Goal: Task Accomplishment & Management: Use online tool/utility

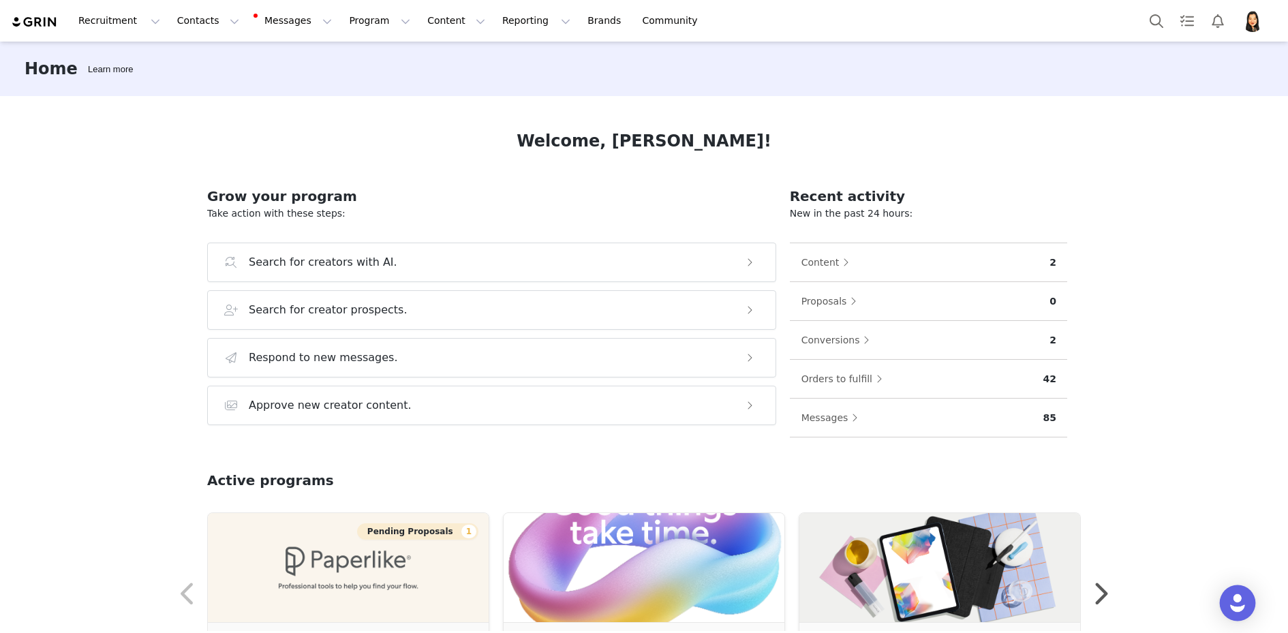
click at [1240, 590] on div "Open Intercom Messenger" at bounding box center [1238, 603] width 36 height 36
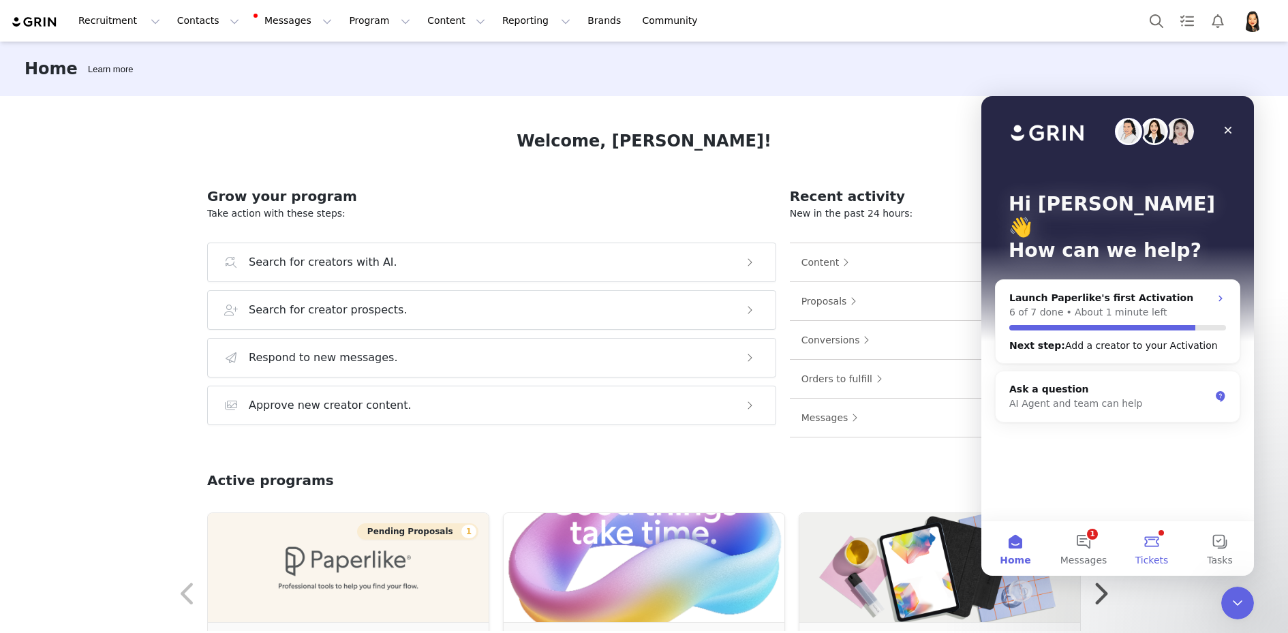
click at [1150, 542] on button "Tickets" at bounding box center [1152, 548] width 68 height 55
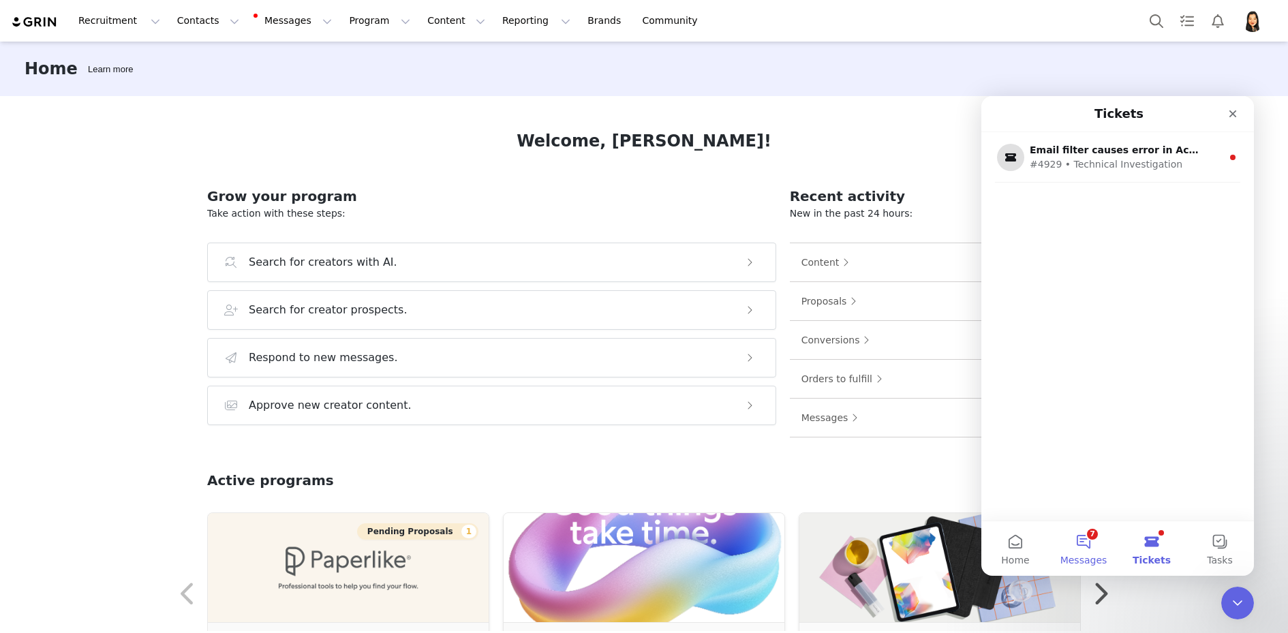
click at [1099, 551] on button "7 Messages" at bounding box center [1083, 548] width 68 height 55
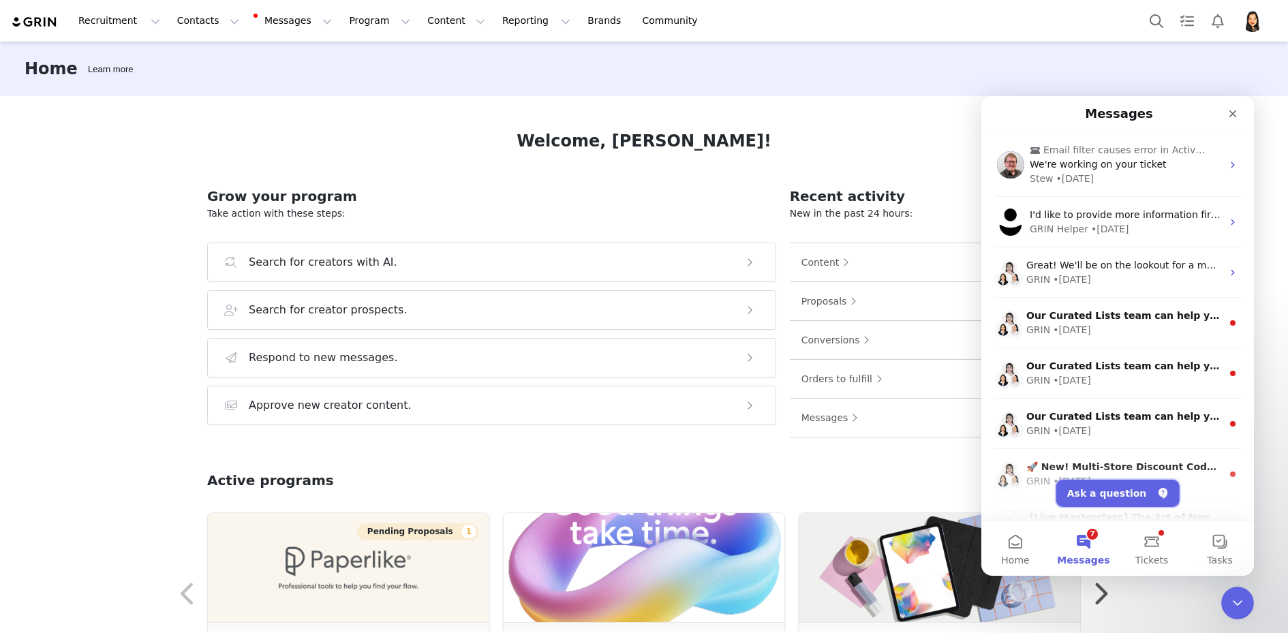
click at [1148, 495] on button "Ask a question" at bounding box center [1117, 493] width 123 height 27
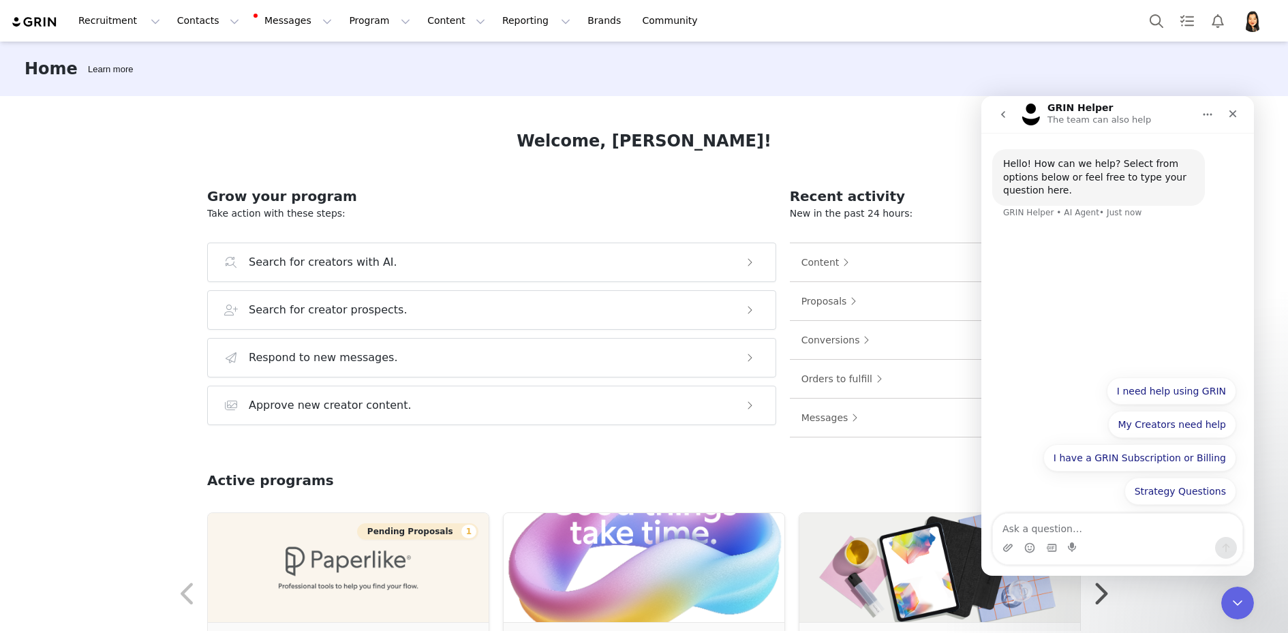
click at [1004, 117] on icon "go back" at bounding box center [1003, 114] width 4 height 7
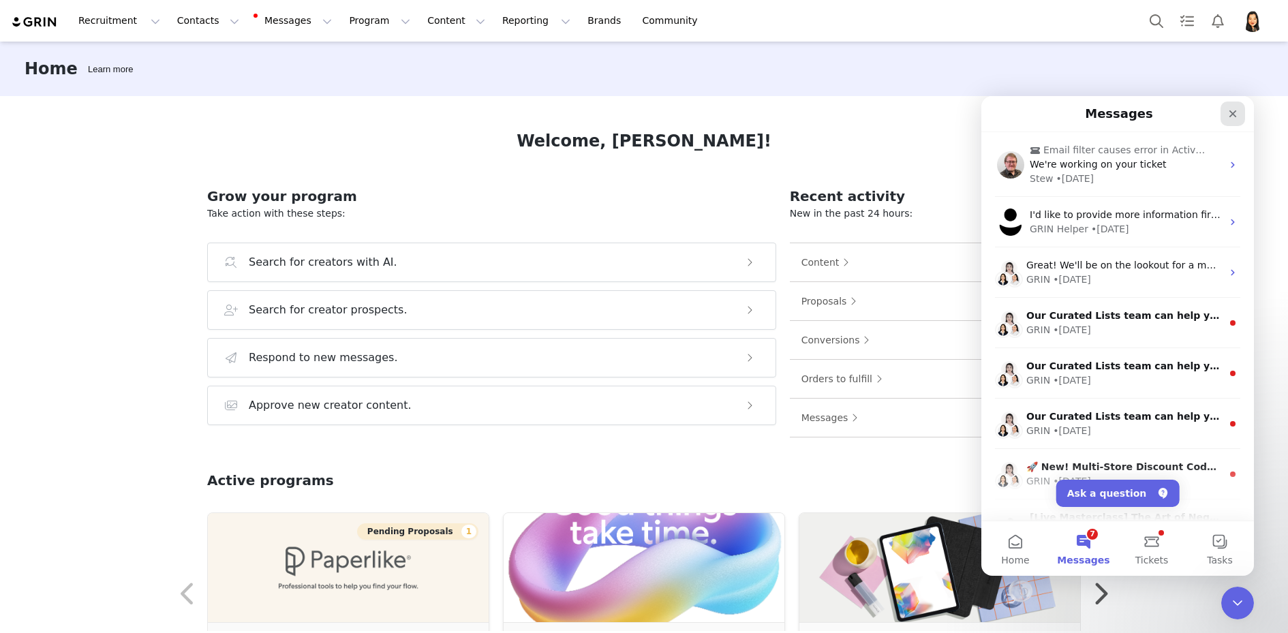
click at [1231, 114] on icon "Close" at bounding box center [1232, 113] width 7 height 7
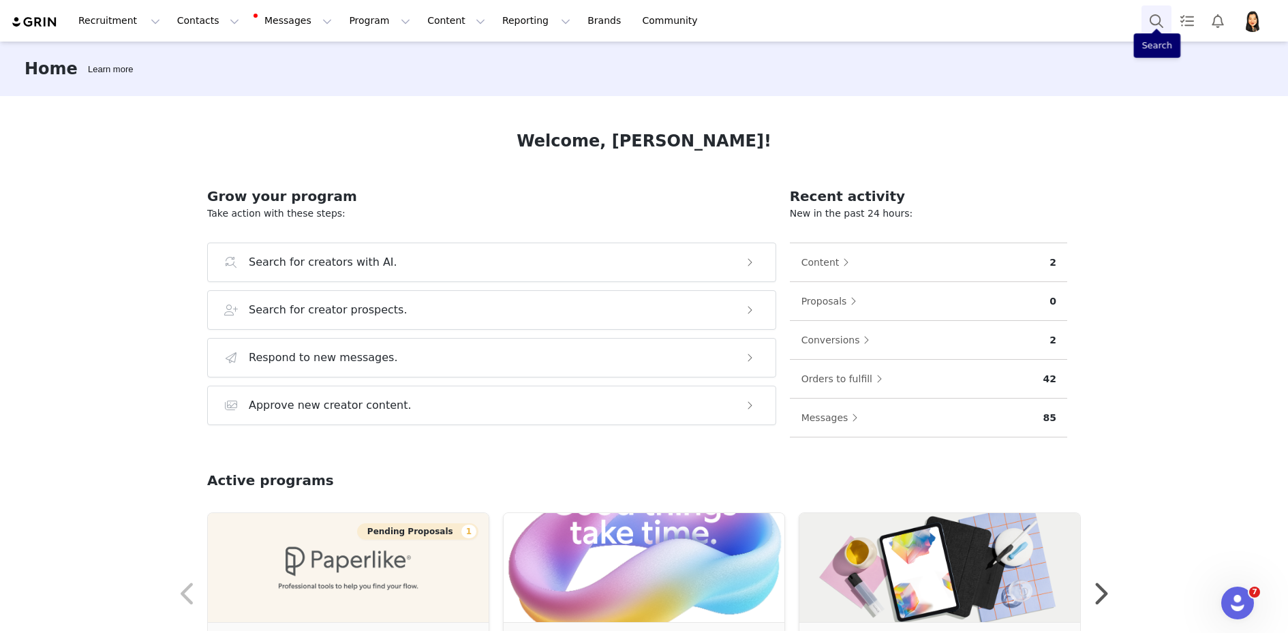
click at [1159, 21] on button "Search" at bounding box center [1156, 20] width 30 height 31
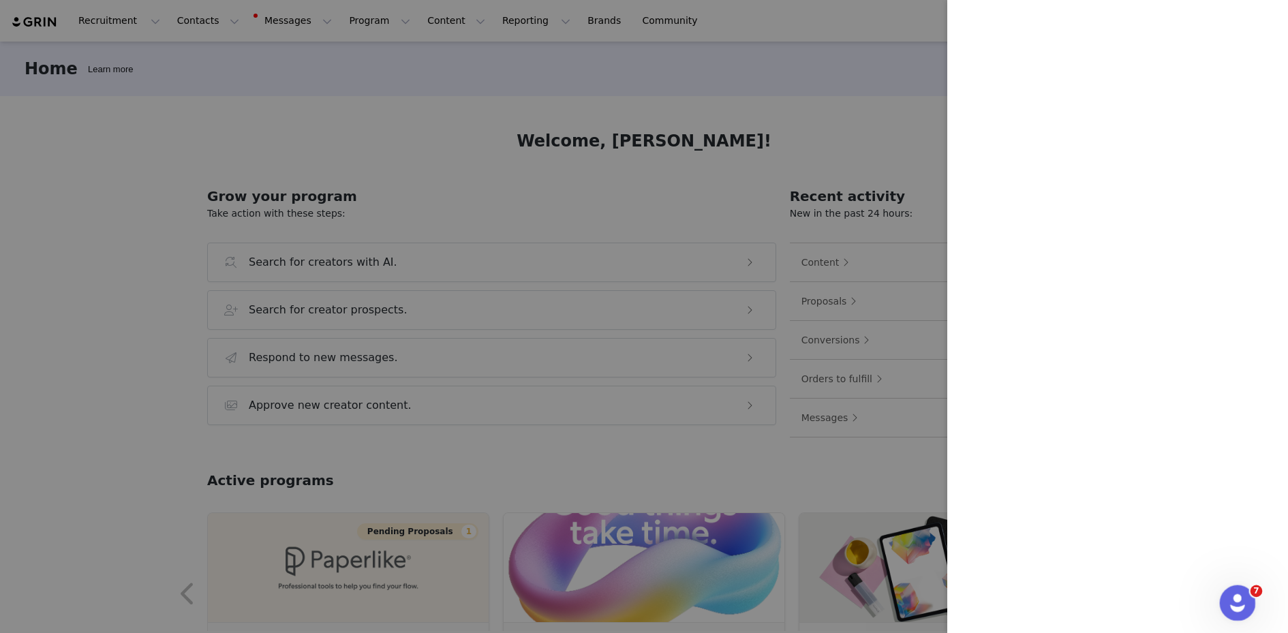
click at [1237, 598] on icon "Open Intercom Messenger" at bounding box center [1236, 601] width 22 height 22
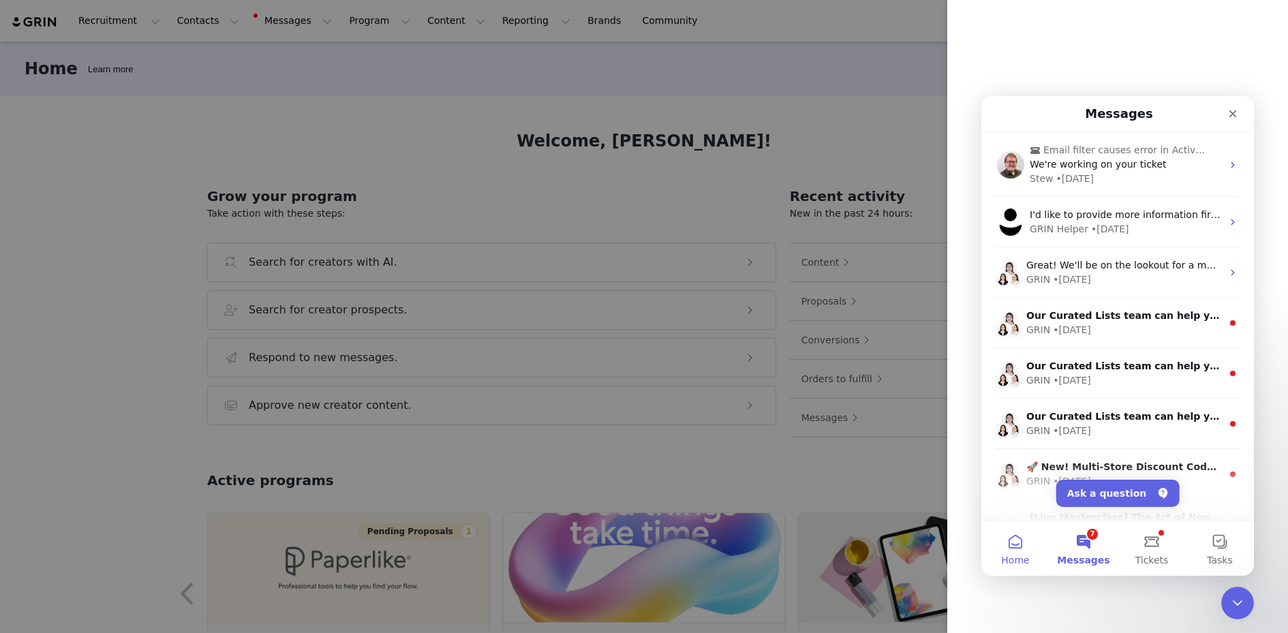
click at [1022, 549] on button "Home" at bounding box center [1015, 548] width 68 height 55
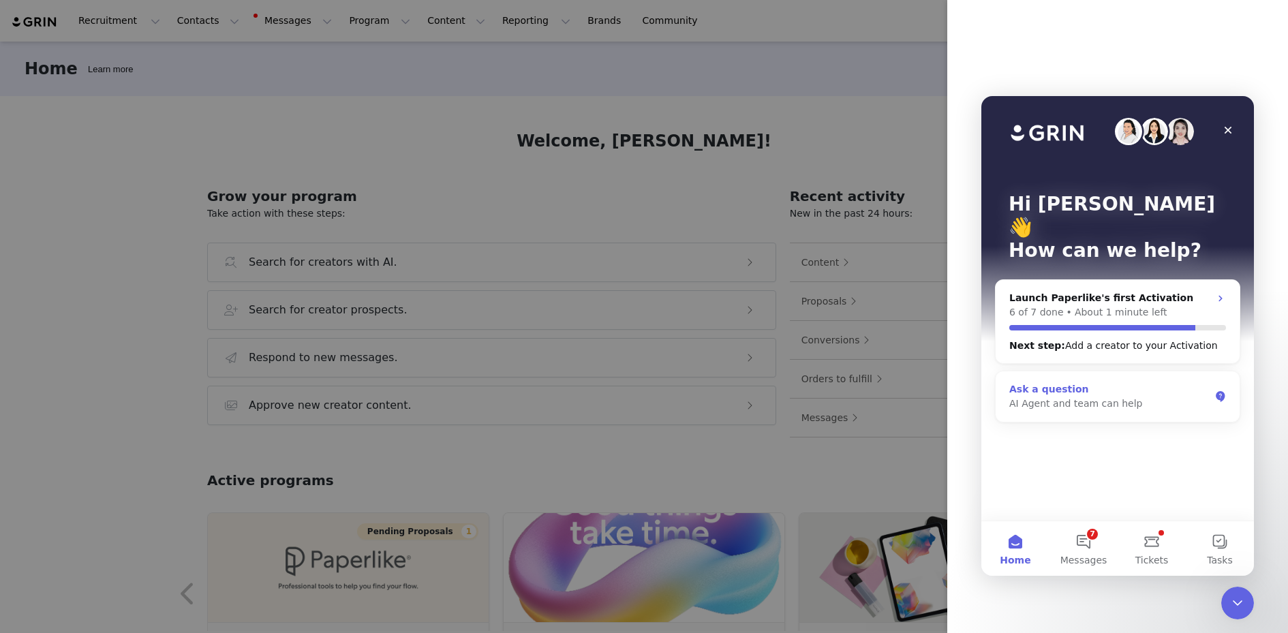
click at [1079, 397] on div "AI Agent and team can help" at bounding box center [1109, 404] width 200 height 14
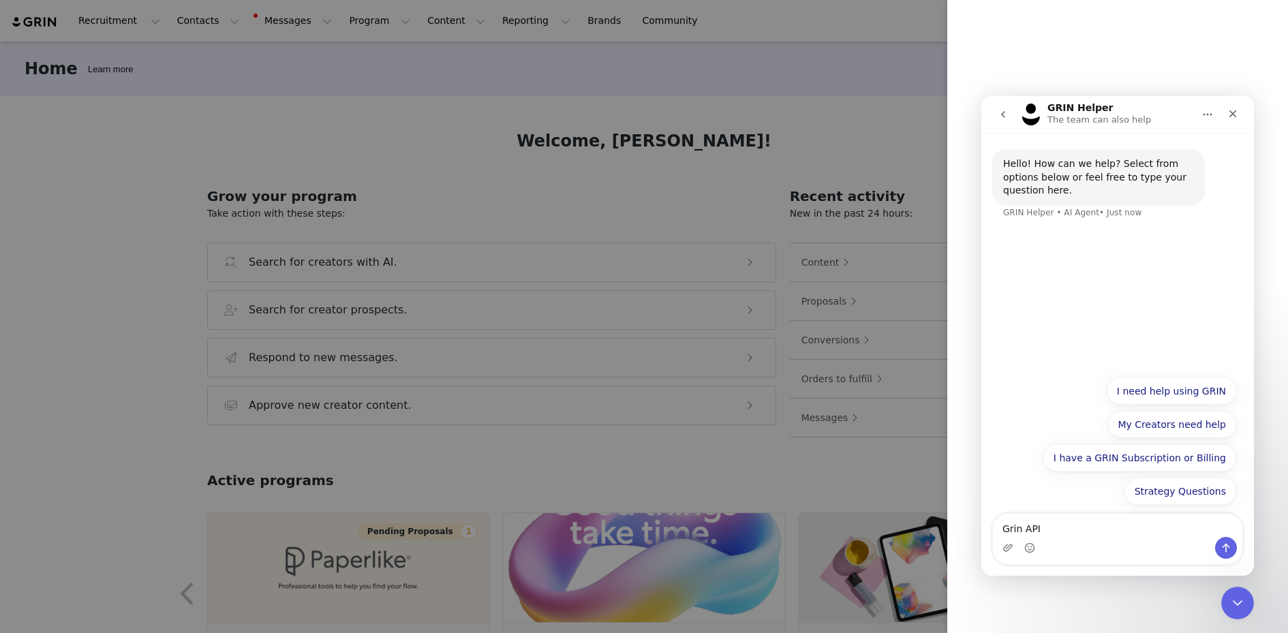
type textarea "Grin API?"
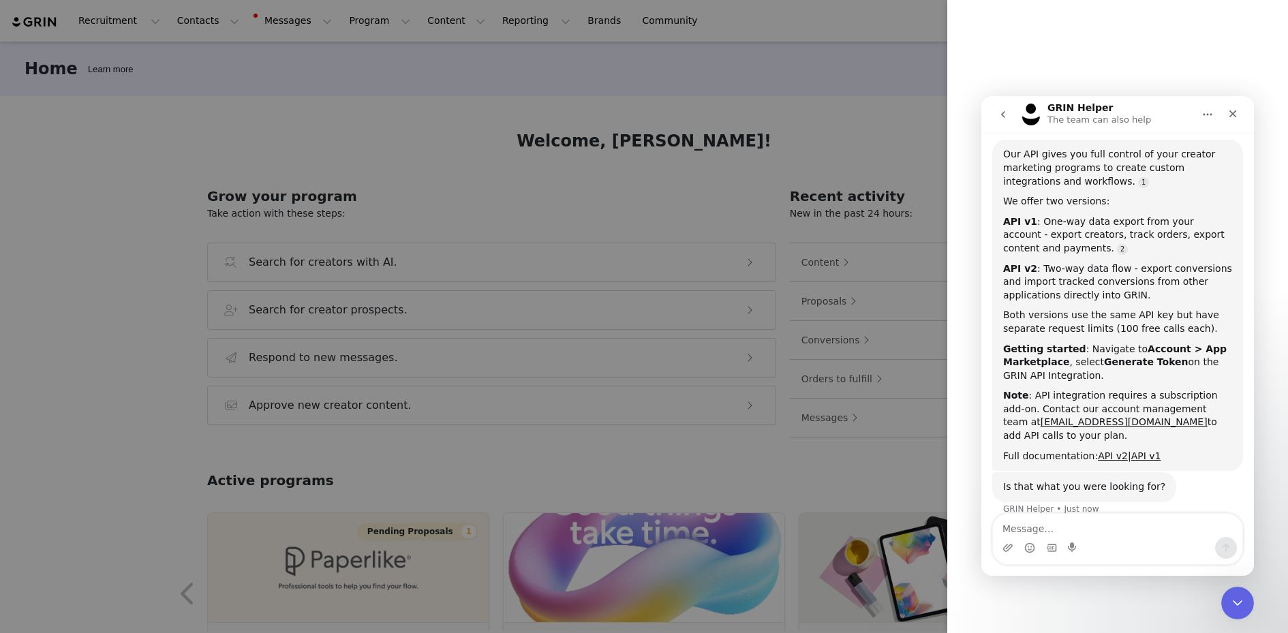
scroll to position [134, 0]
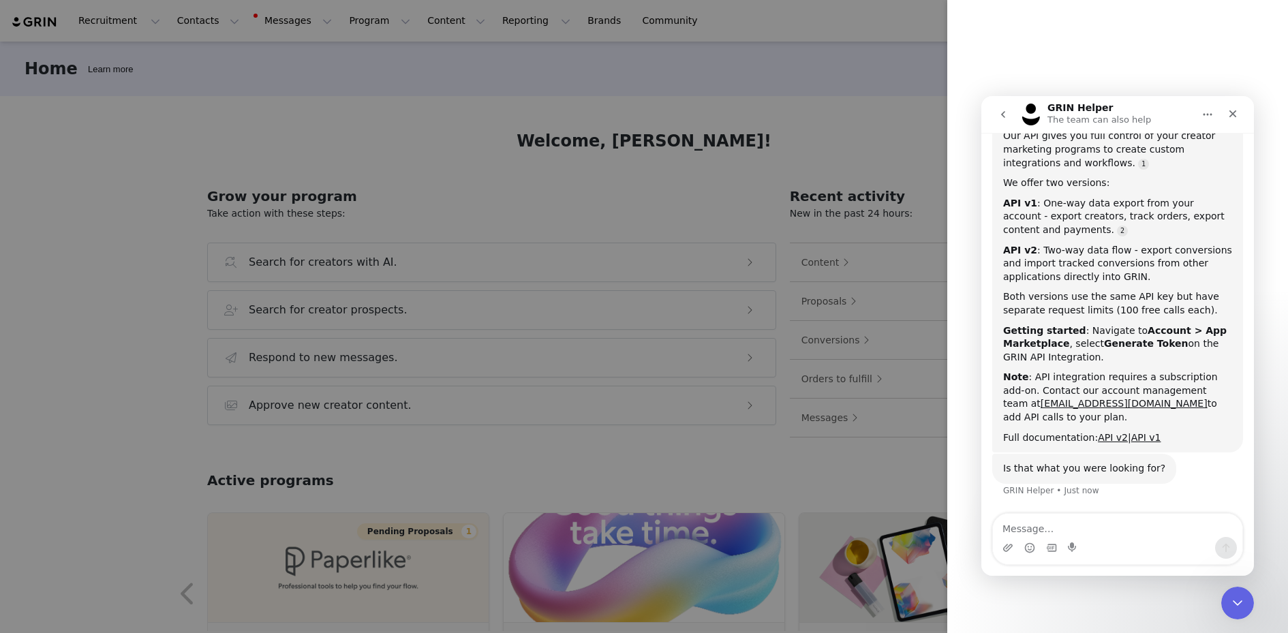
click at [1126, 344] on b "Generate Token" at bounding box center [1146, 343] width 84 height 11
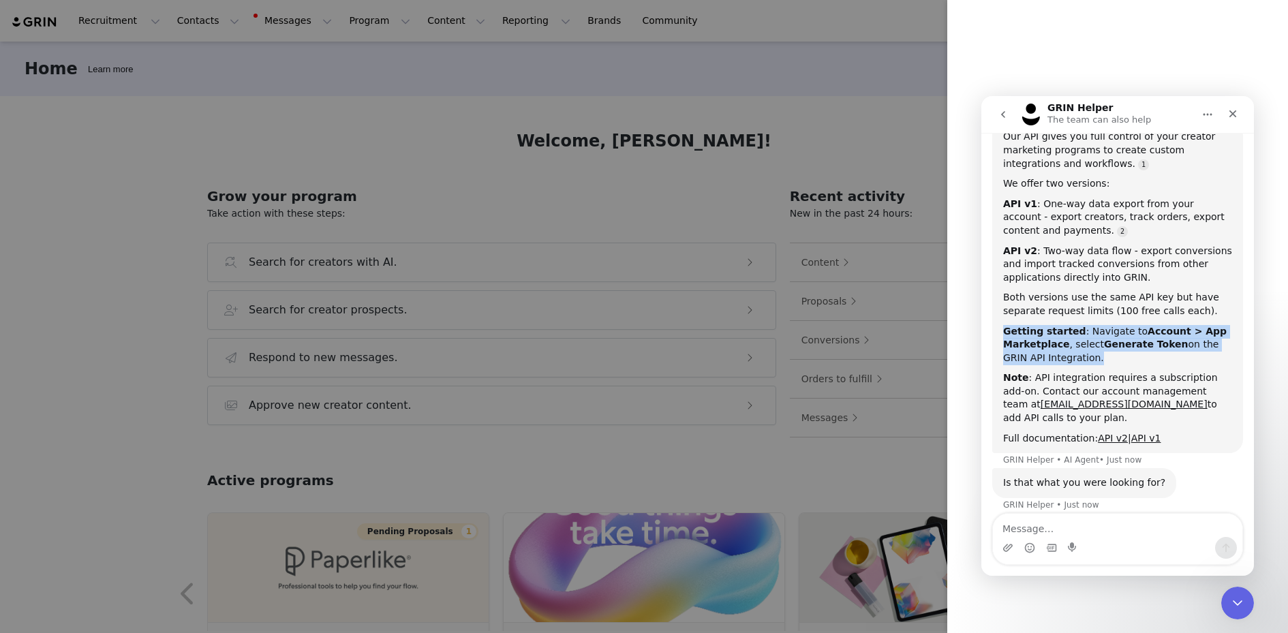
scroll to position [147, 0]
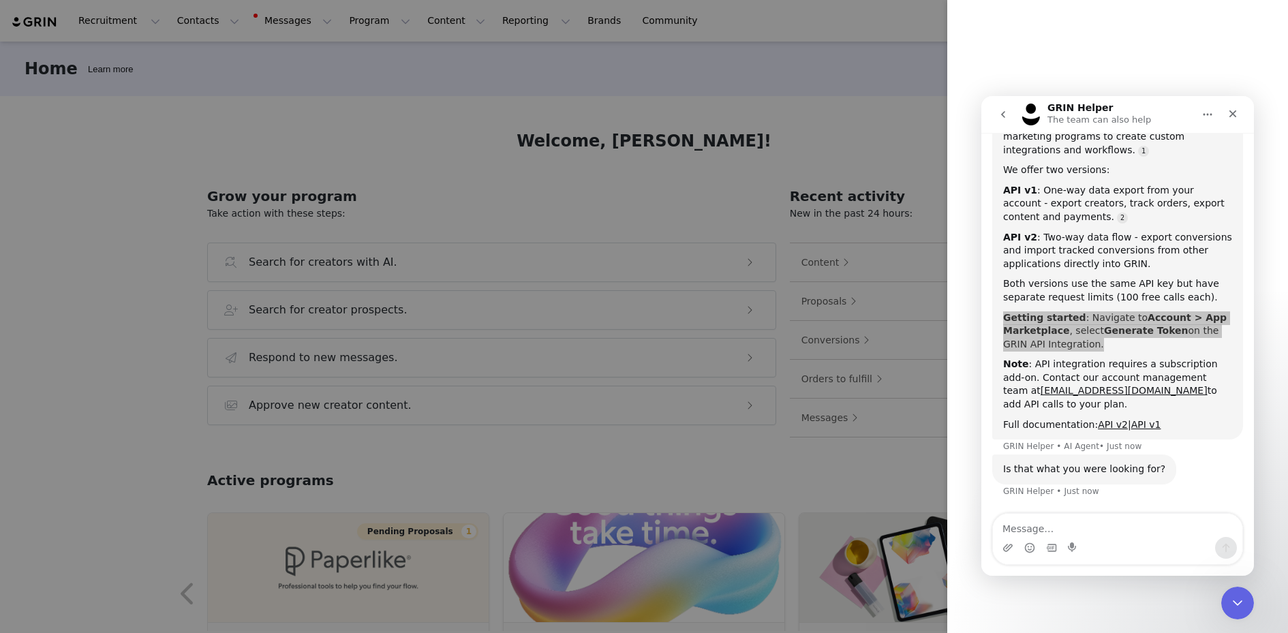
click at [906, 125] on div at bounding box center [644, 316] width 1288 height 633
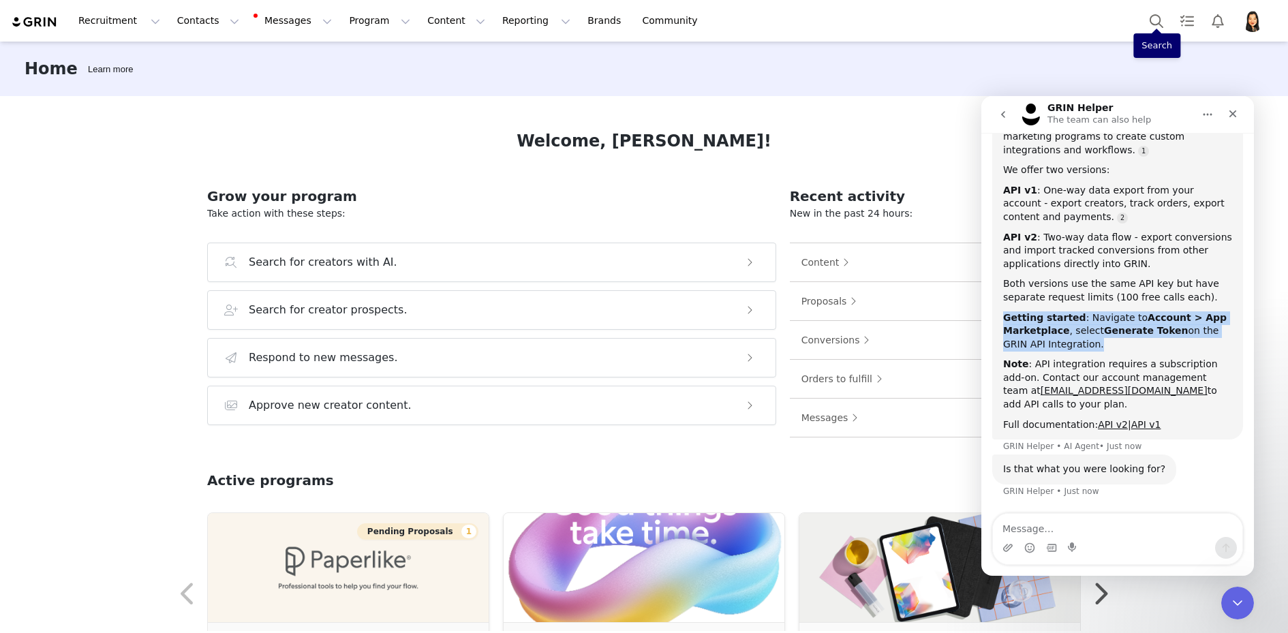
click at [1140, 373] on div "Note : API integration requires a subscription add-on. Contact our account mana…" at bounding box center [1117, 384] width 229 height 53
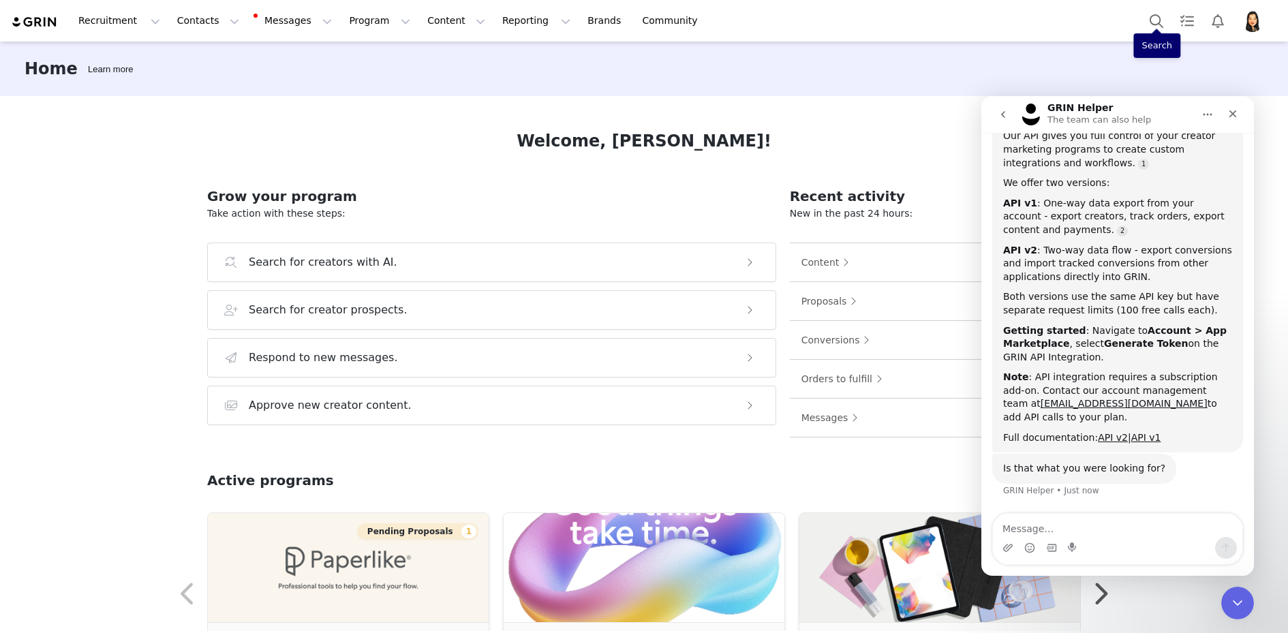
click at [1140, 373] on div "Note : API integration requires a subscription add-on. Contact our account mana…" at bounding box center [1117, 397] width 229 height 53
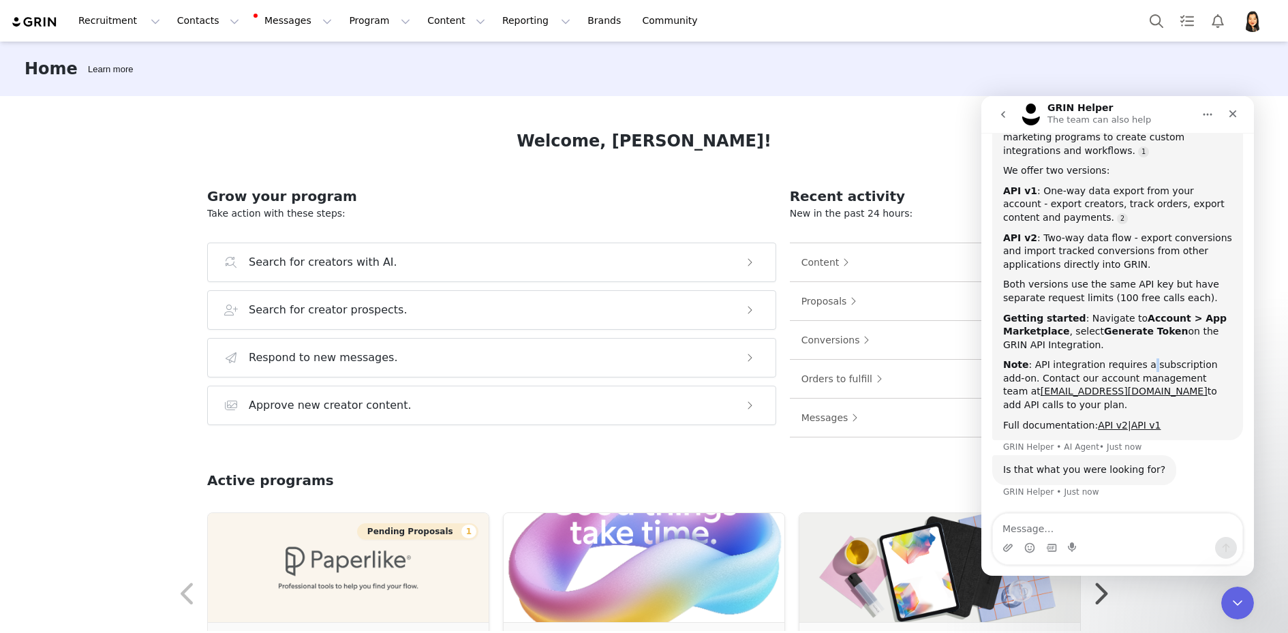
click at [1140, 373] on div "Note : API integration requires a subscription add-on. Contact our account mana…" at bounding box center [1117, 384] width 229 height 53
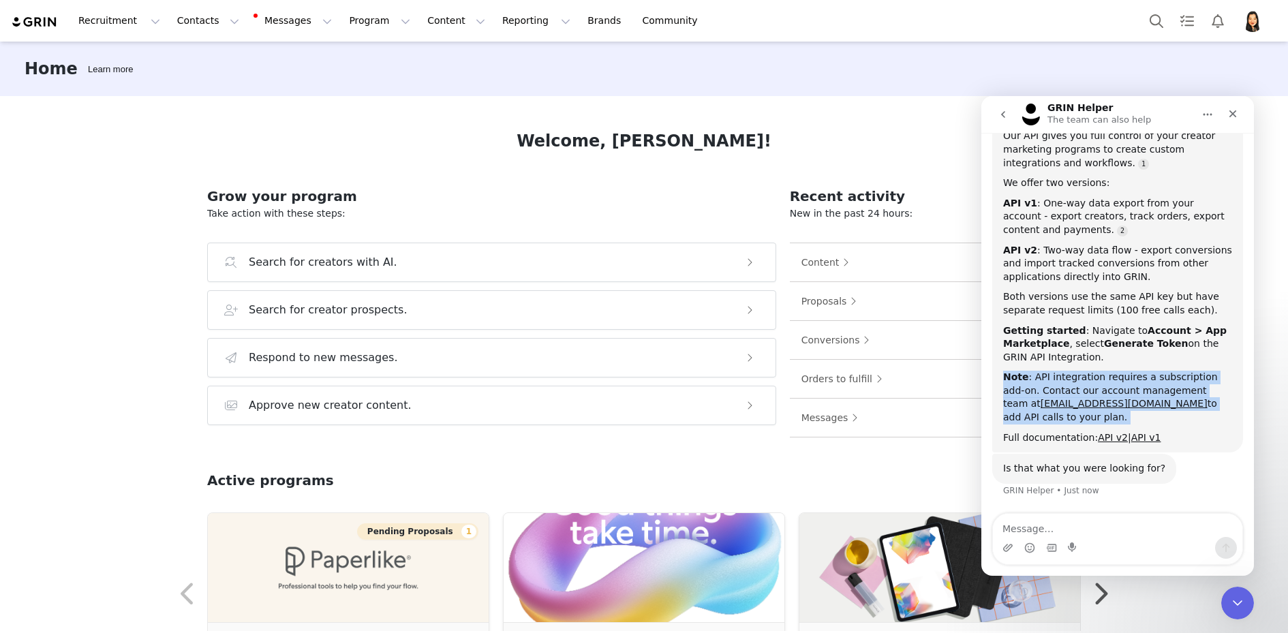
scroll to position [134, 0]
click at [1140, 373] on div "Note : API integration requires a subscription add-on. Contact our account mana…" at bounding box center [1117, 397] width 229 height 53
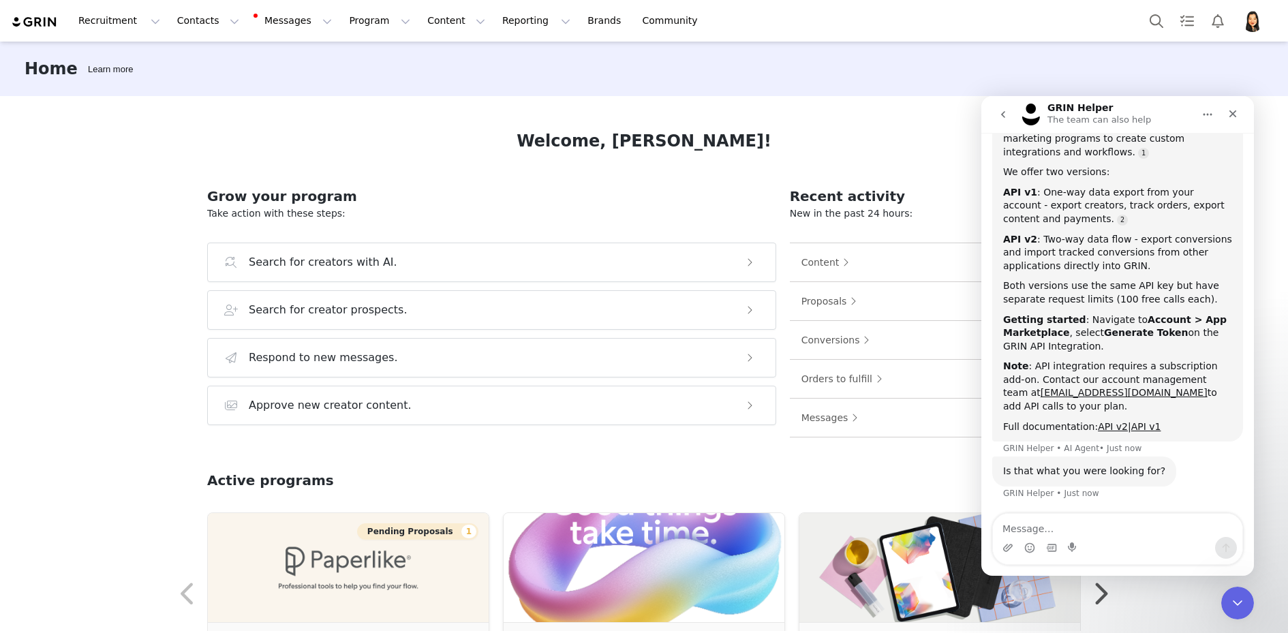
scroll to position [147, 0]
click at [1253, 18] on img "Profile" at bounding box center [1253, 21] width 22 height 22
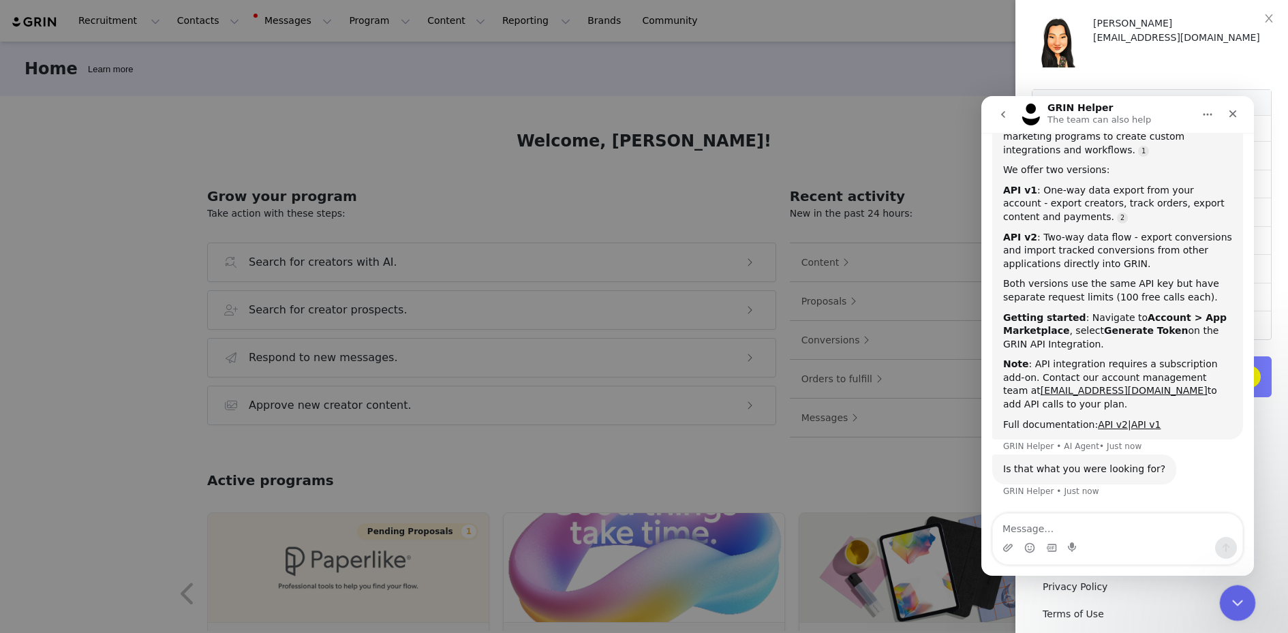
click at [1238, 611] on div "Close Intercom Messenger" at bounding box center [1235, 601] width 33 height 33
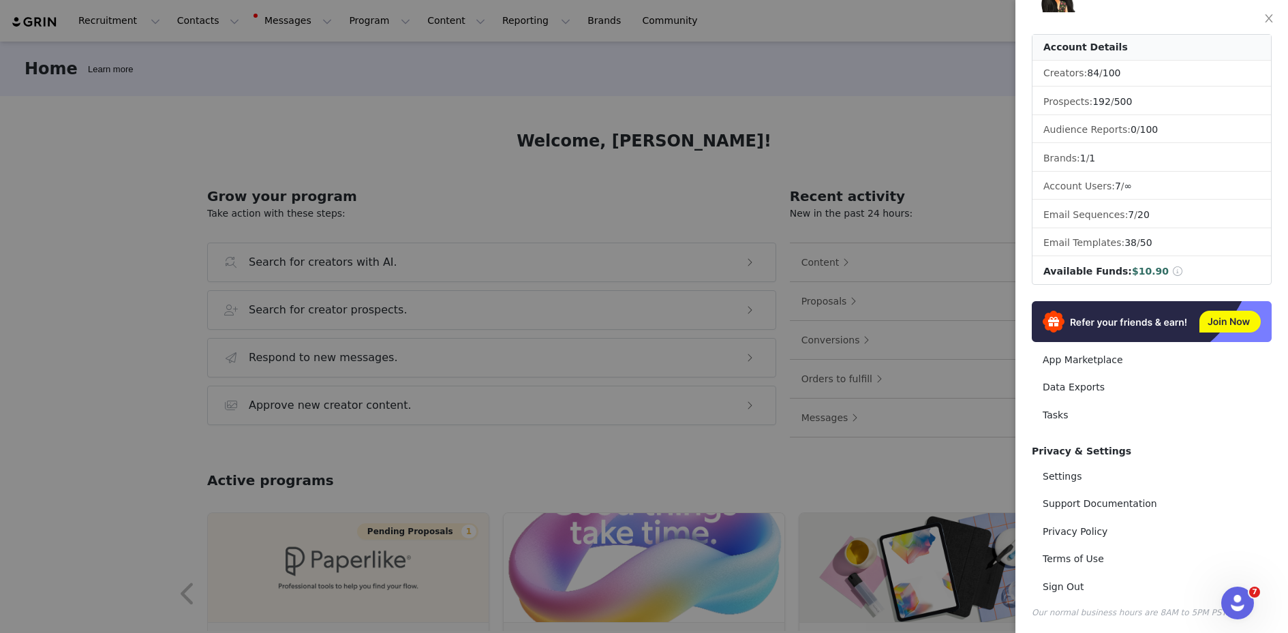
scroll to position [0, 0]
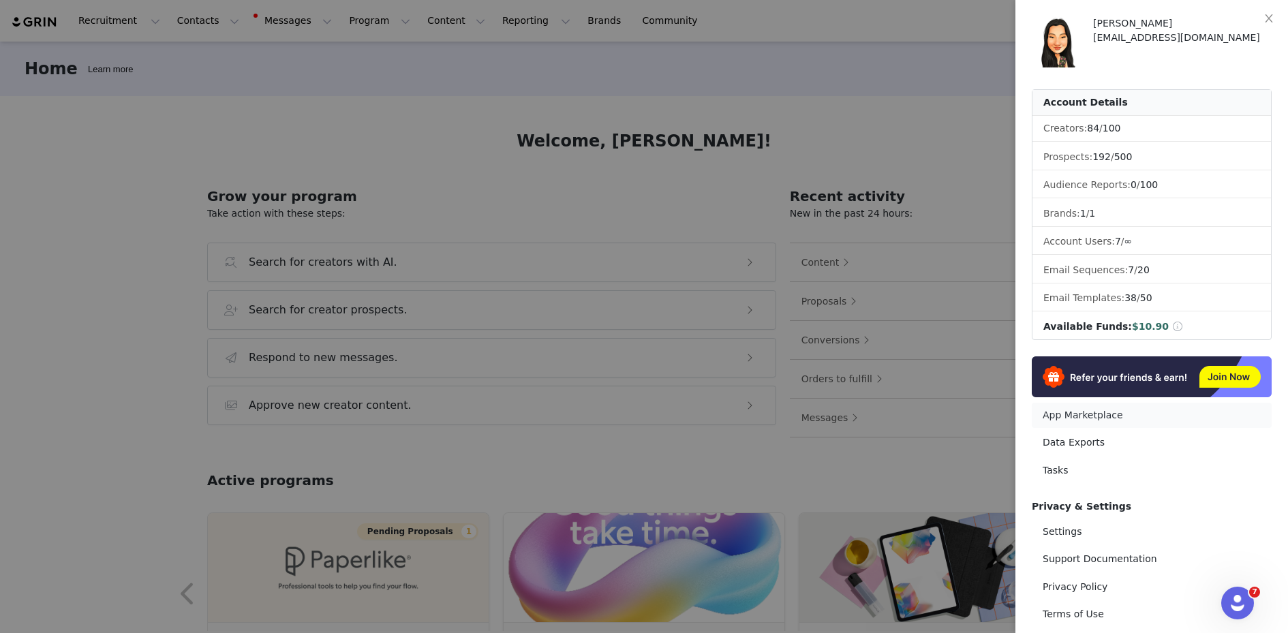
click at [1079, 410] on link "App Marketplace" at bounding box center [1152, 415] width 240 height 25
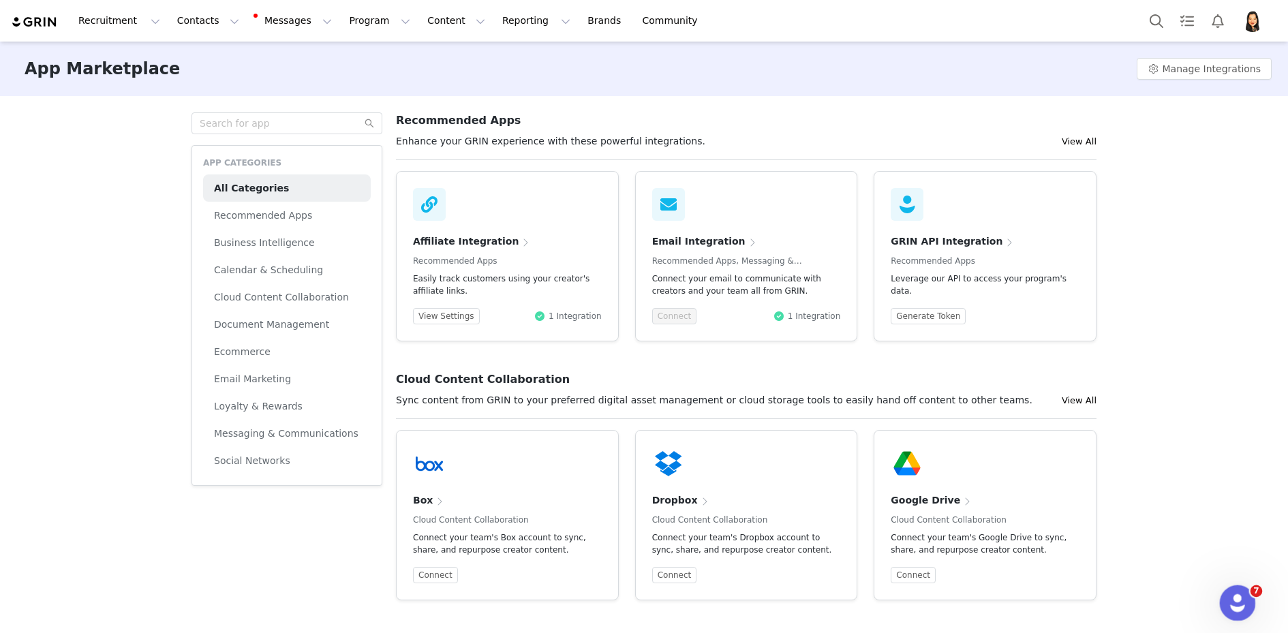
click at [1234, 594] on icon "Open Intercom Messenger" at bounding box center [1236, 601] width 22 height 22
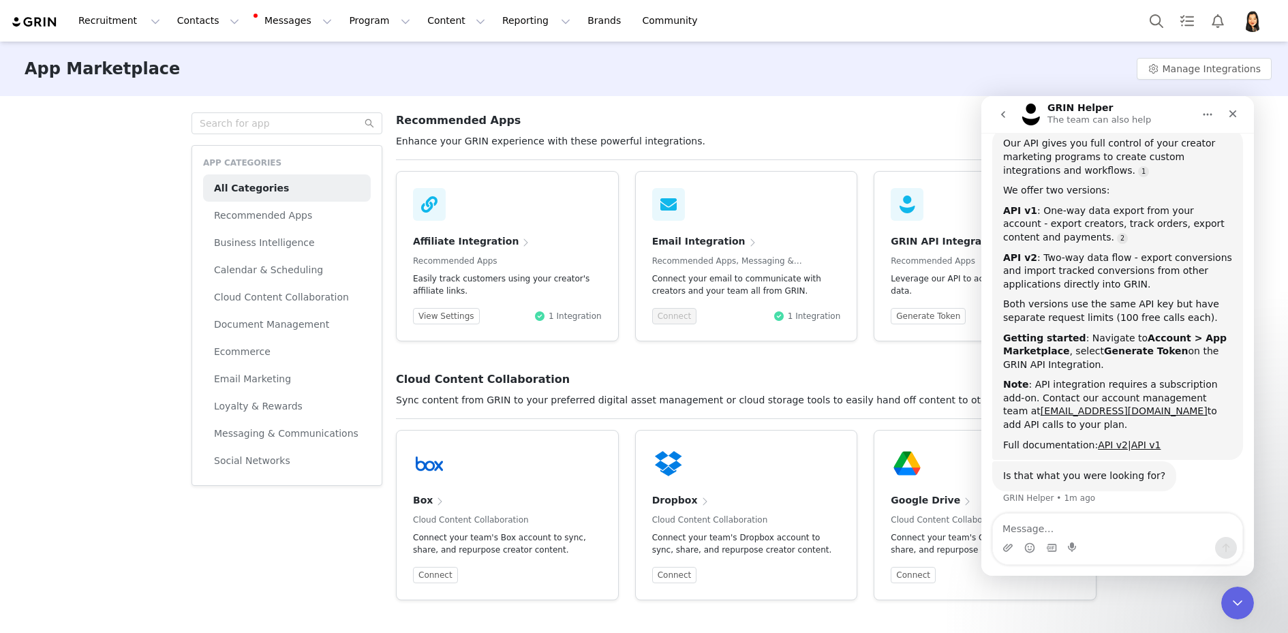
scroll to position [134, 0]
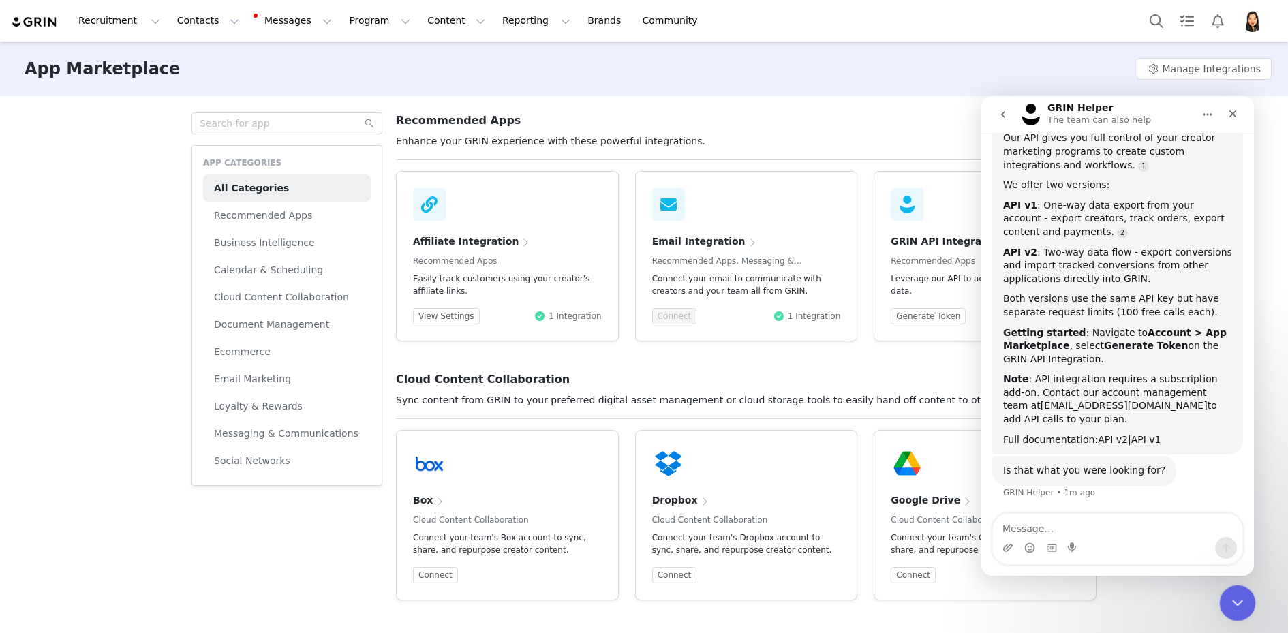
click at [1229, 602] on icon "Close Intercom Messenger" at bounding box center [1235, 601] width 16 height 16
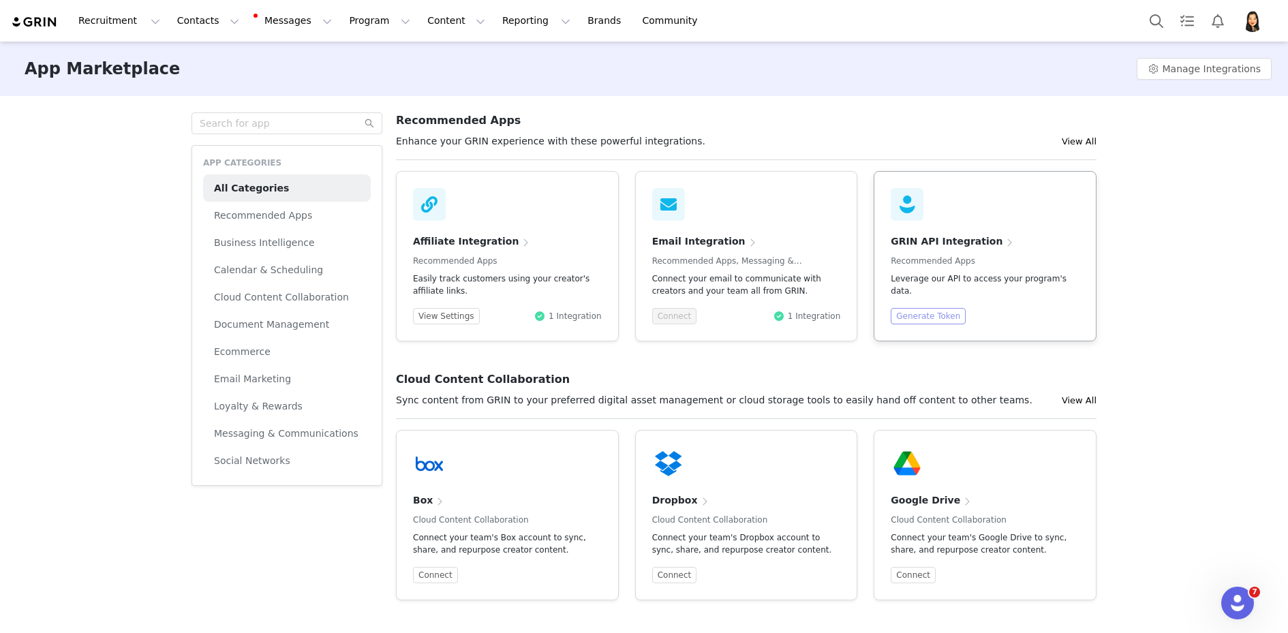
click at [933, 319] on button "Generate Token" at bounding box center [928, 316] width 75 height 16
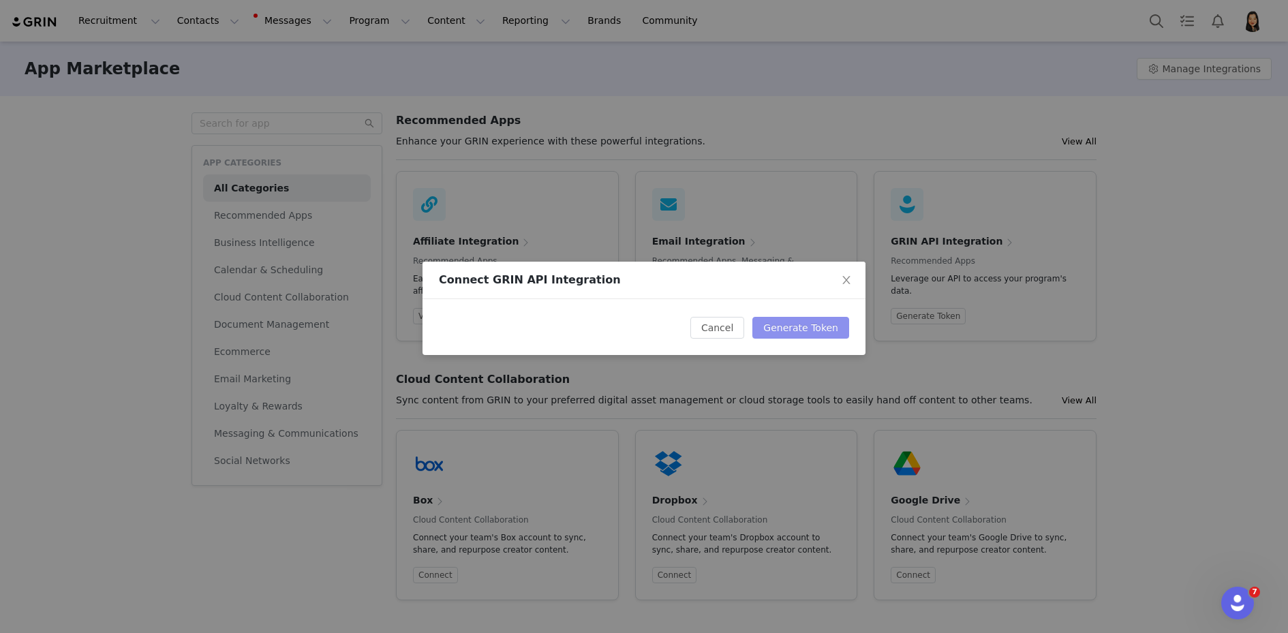
click at [818, 326] on button "Generate Token" at bounding box center [800, 328] width 97 height 22
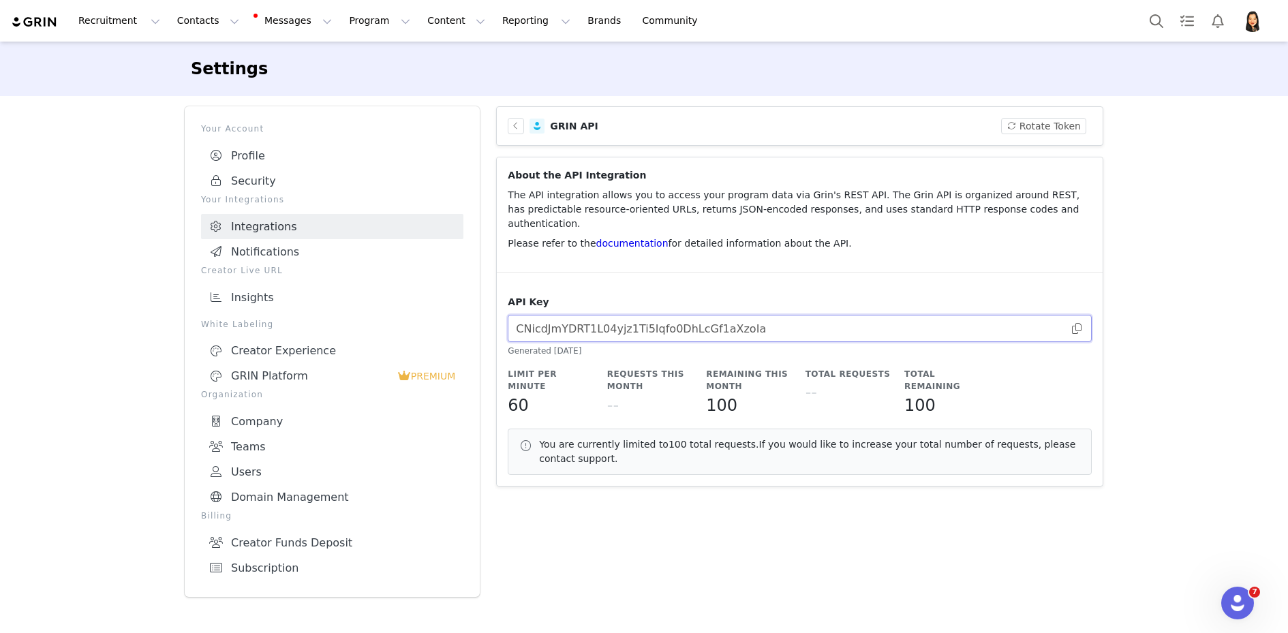
click at [1079, 335] on input "CNicdJmYDRT1L04yjz1Ti5Iqfo0DhLcGf1aXzoIa" at bounding box center [800, 328] width 584 height 27
click at [1077, 328] on span at bounding box center [1077, 328] width 14 height 0
click at [312, 370] on div "GRIN Platform" at bounding box center [303, 376] width 188 height 14
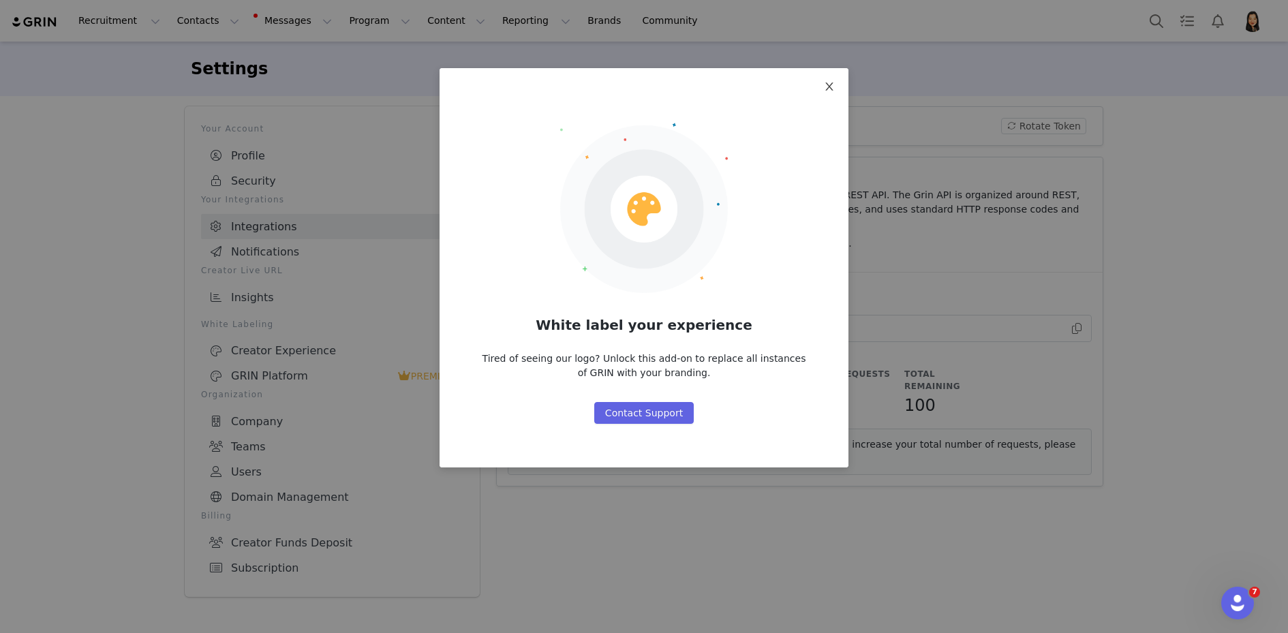
click at [831, 80] on span "Close" at bounding box center [829, 87] width 38 height 38
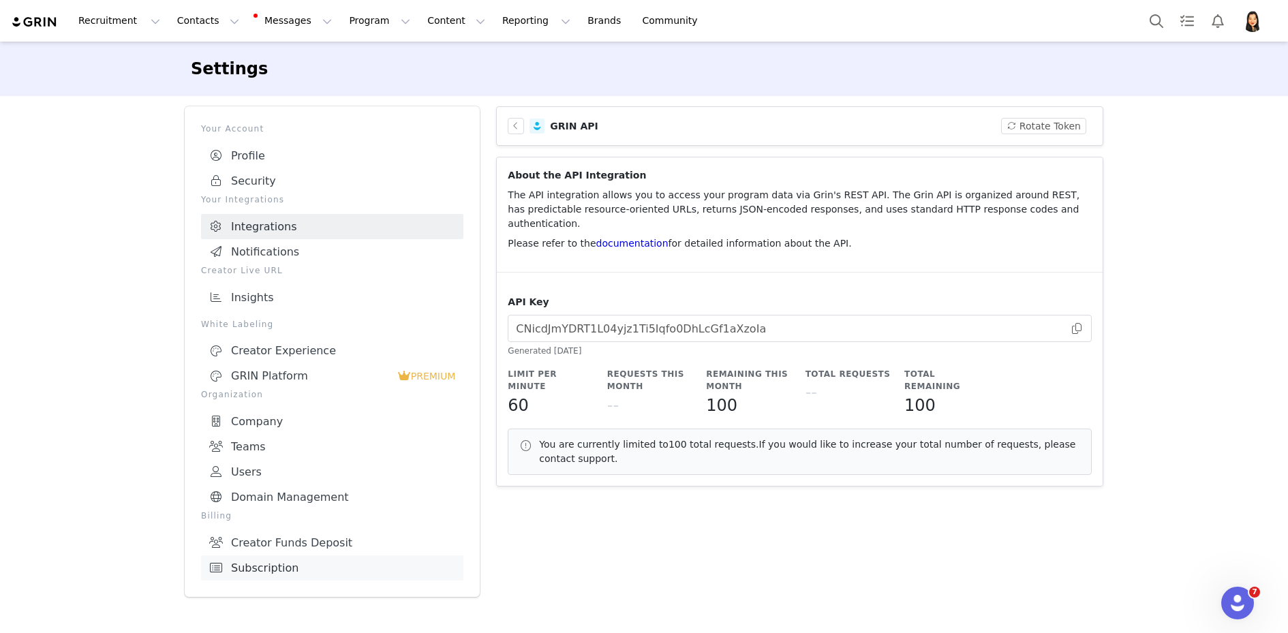
click at [283, 562] on link "Subscription" at bounding box center [332, 567] width 262 height 25
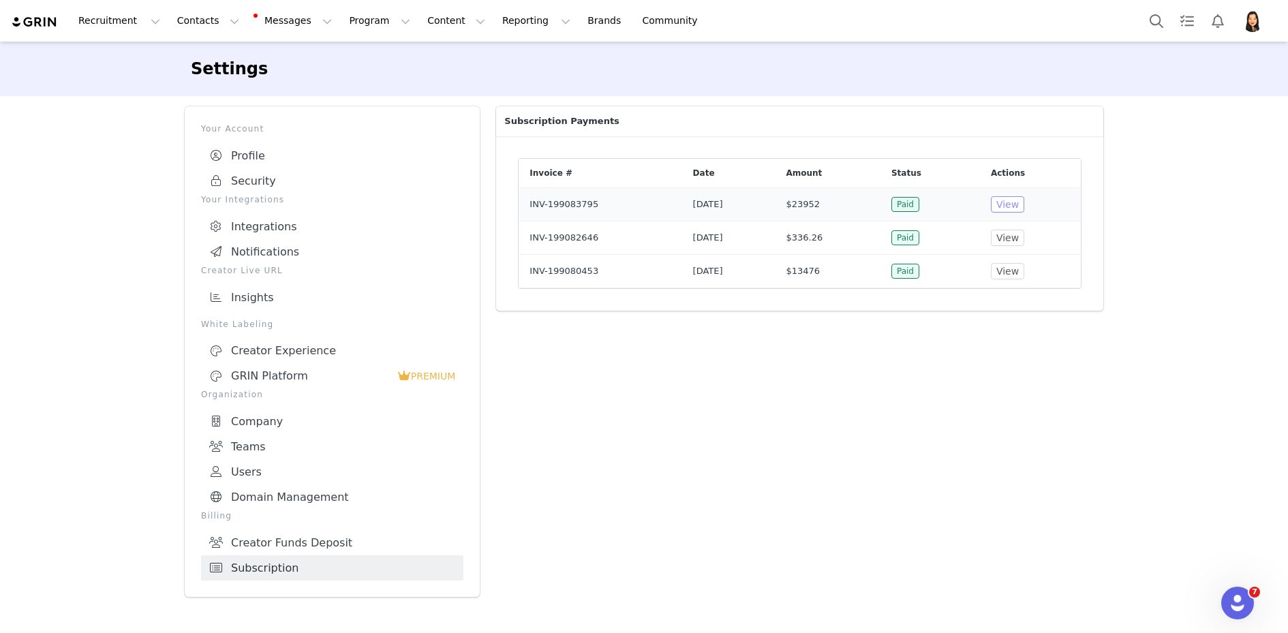
click at [1018, 205] on button "View" at bounding box center [1007, 204] width 33 height 16
click at [283, 221] on link "Integrations" at bounding box center [332, 226] width 262 height 25
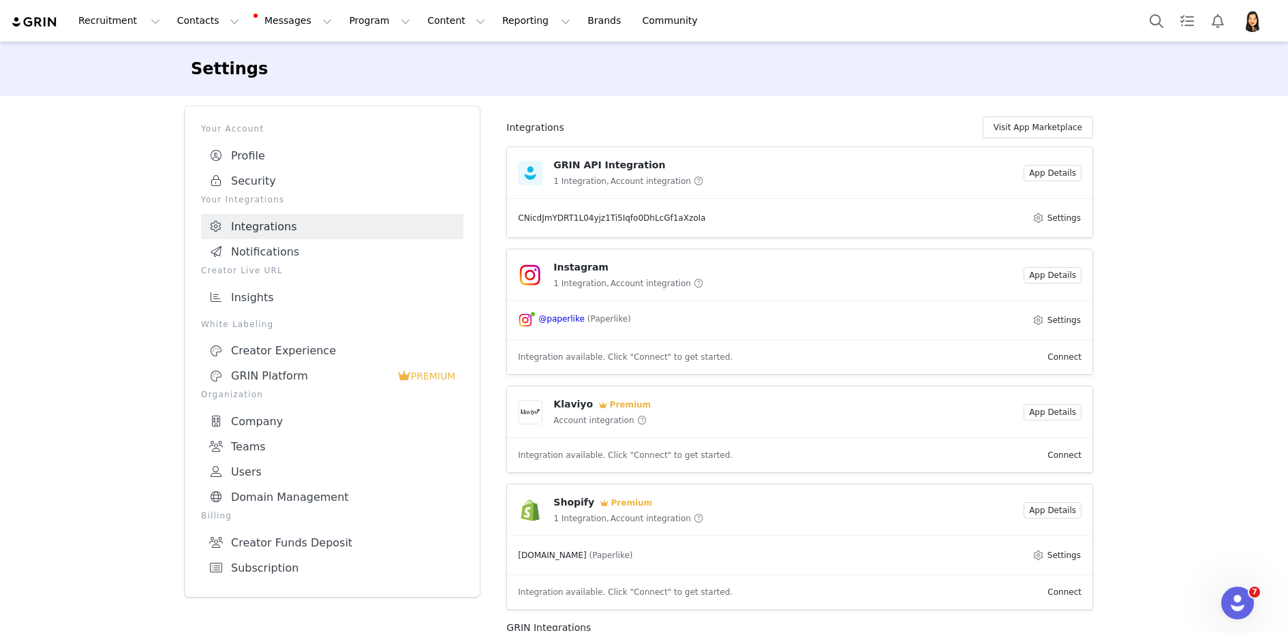
click at [1255, 20] on img "Profile" at bounding box center [1253, 21] width 22 height 22
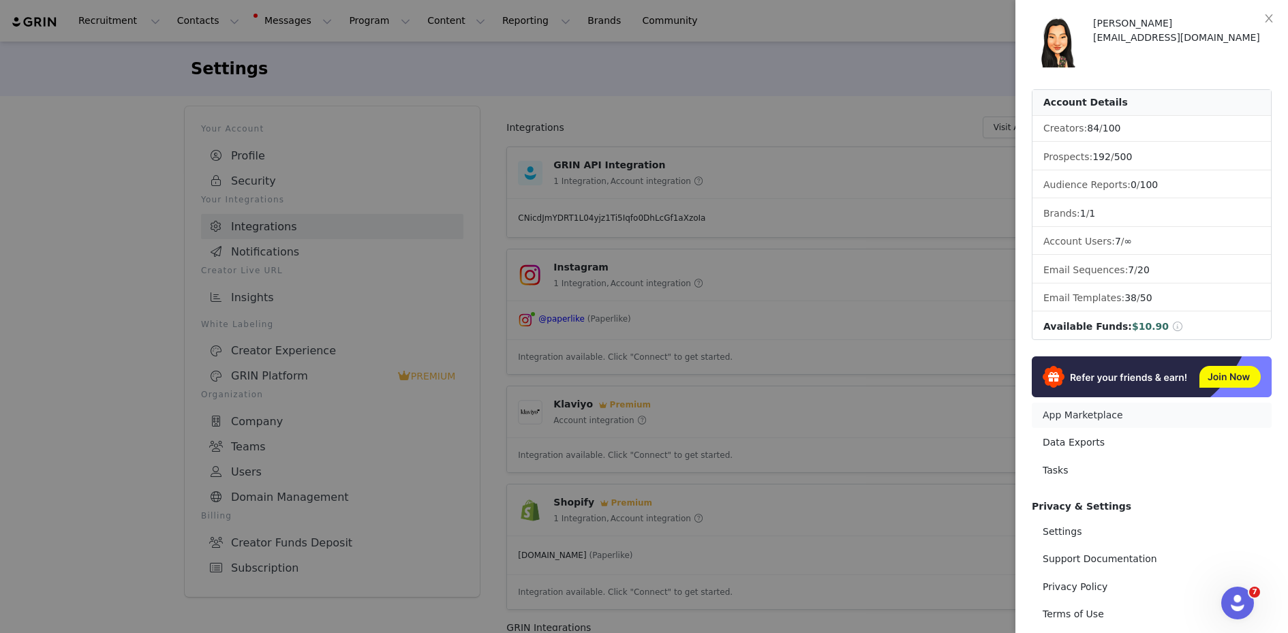
click at [1076, 408] on link "App Marketplace" at bounding box center [1152, 415] width 240 height 25
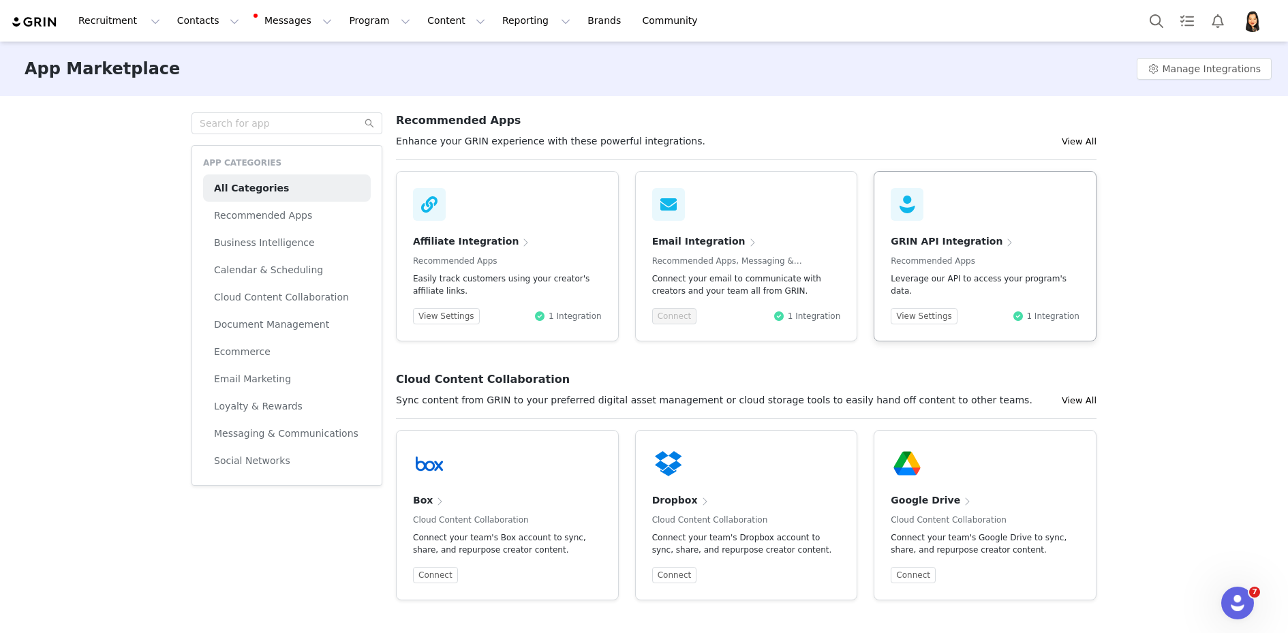
click at [951, 236] on h4 "GRIN API Integration" at bounding box center [947, 241] width 112 height 14
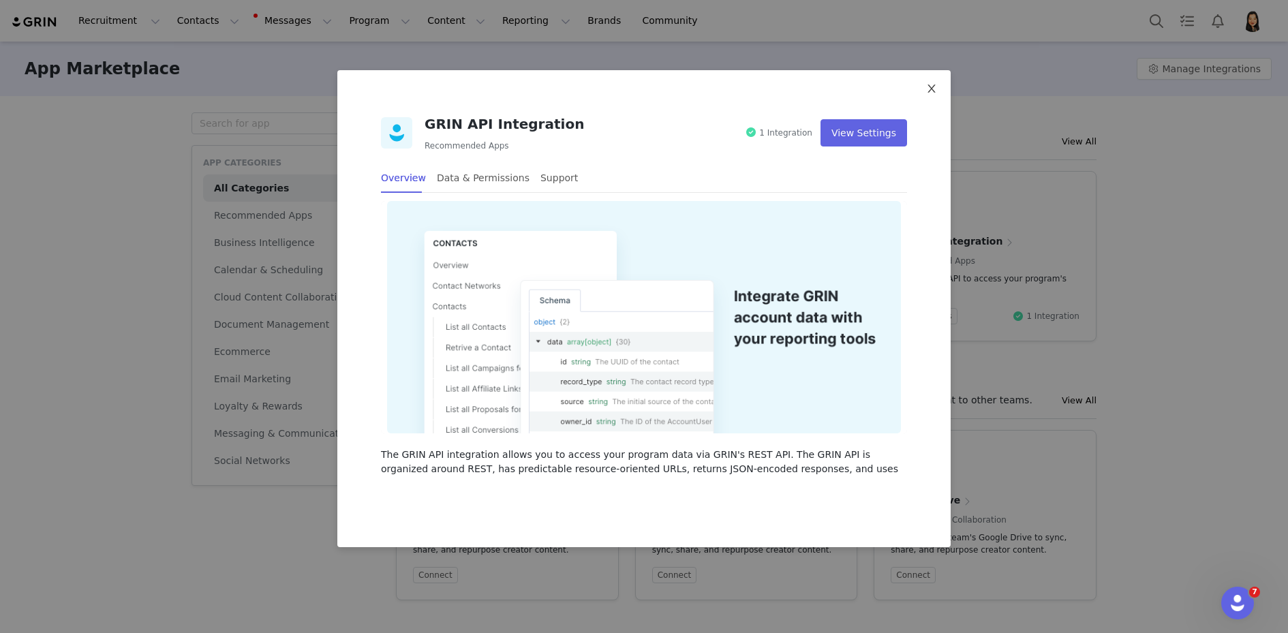
click at [932, 87] on icon "icon: close" at bounding box center [930, 88] width 7 height 8
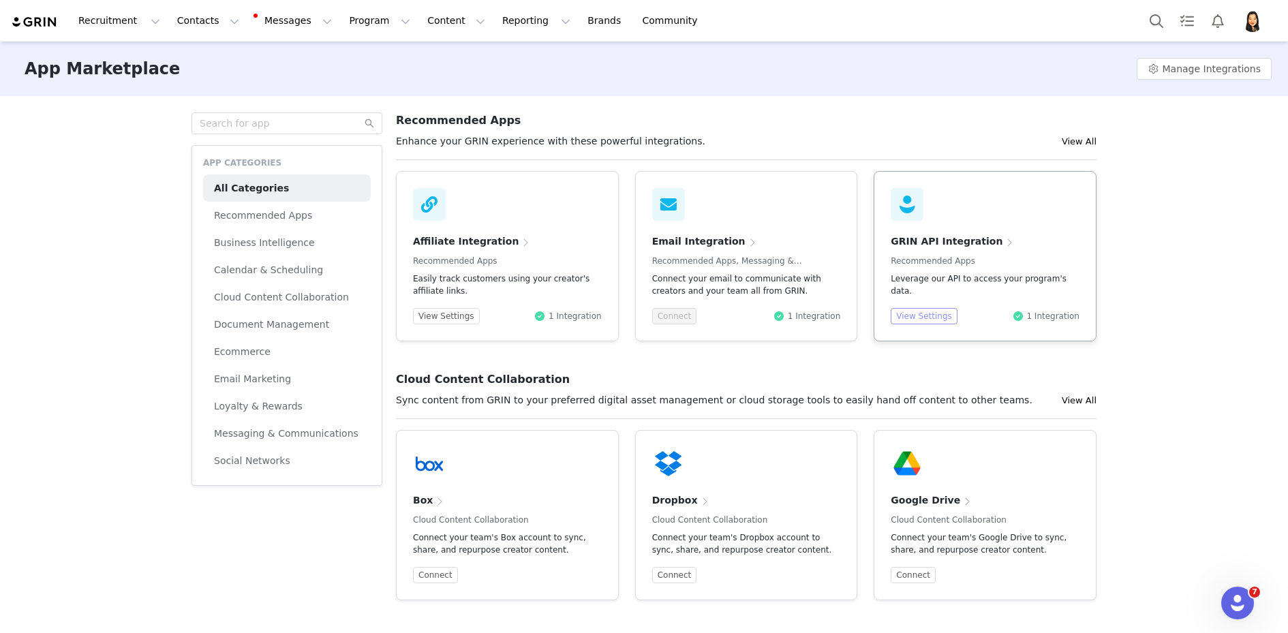
click at [929, 322] on button "View Settings" at bounding box center [924, 316] width 67 height 16
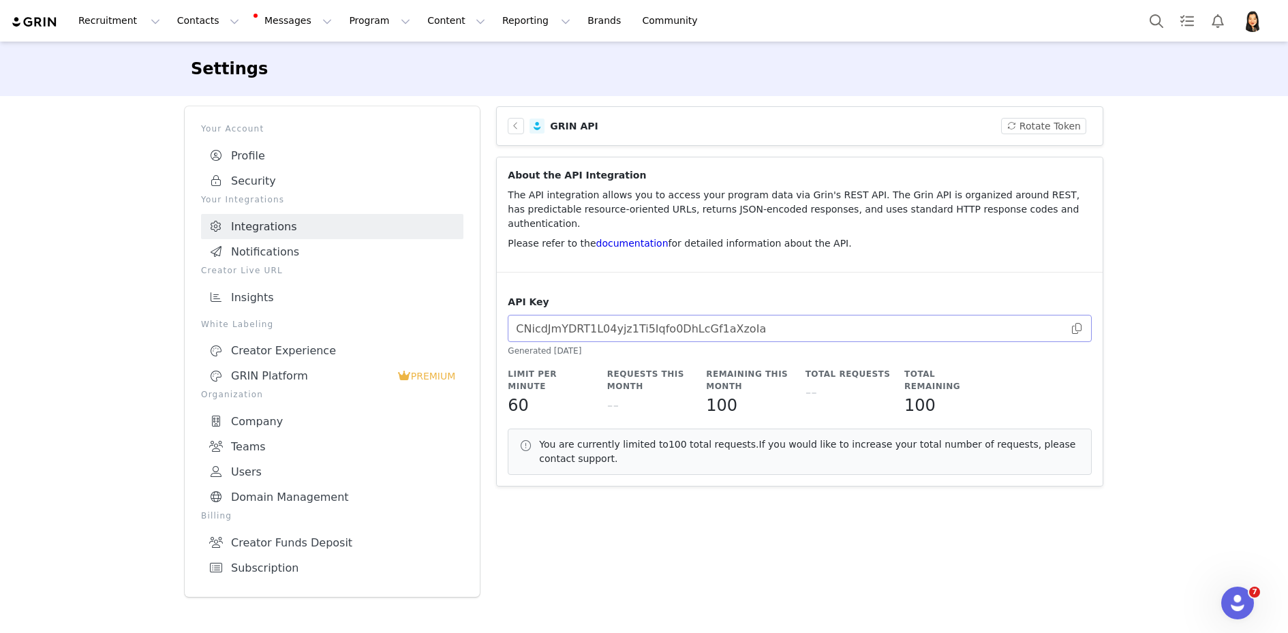
click at [1077, 328] on span at bounding box center [1077, 328] width 14 height 0
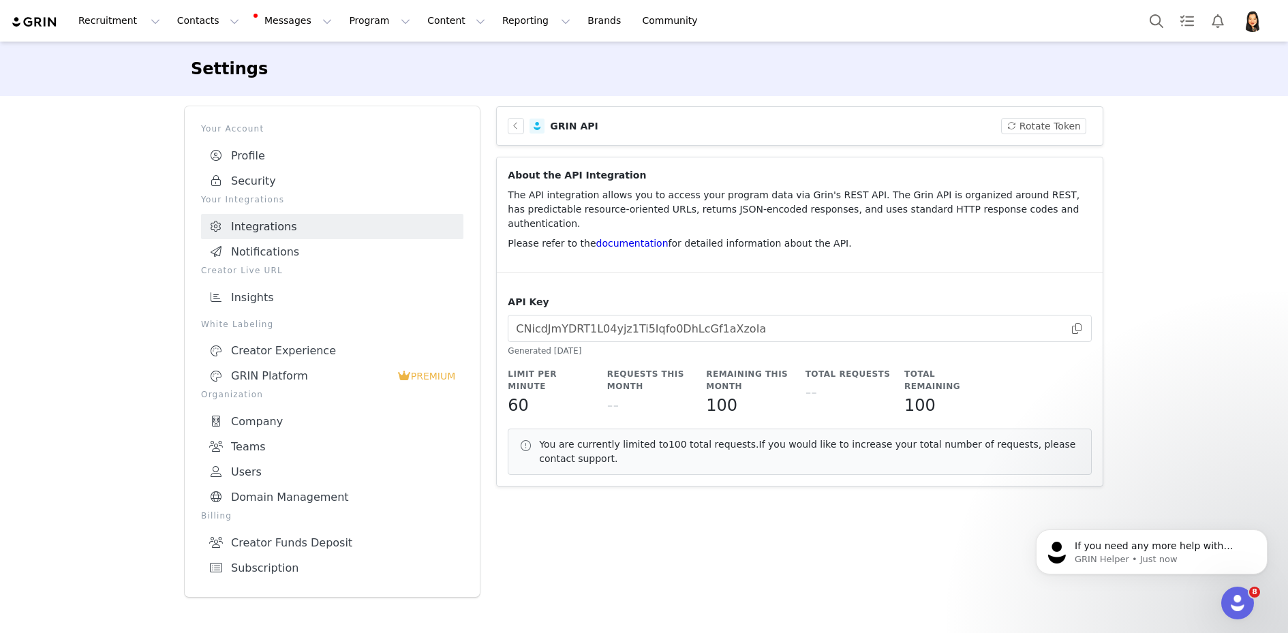
scroll to position [218, 0]
click at [606, 245] on link "documentation" at bounding box center [632, 243] width 72 height 11
click at [1079, 328] on span at bounding box center [1077, 328] width 14 height 0
click at [1077, 328] on span at bounding box center [1077, 328] width 14 height 0
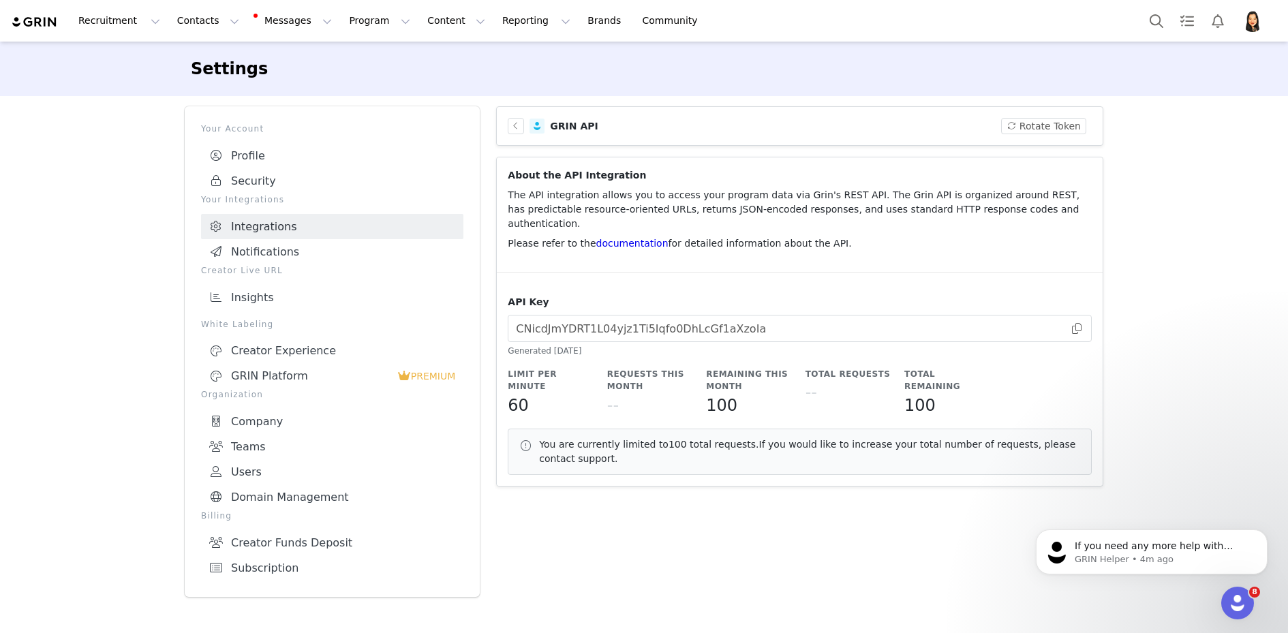
click at [268, 224] on link "Integrations" at bounding box center [332, 226] width 262 height 25
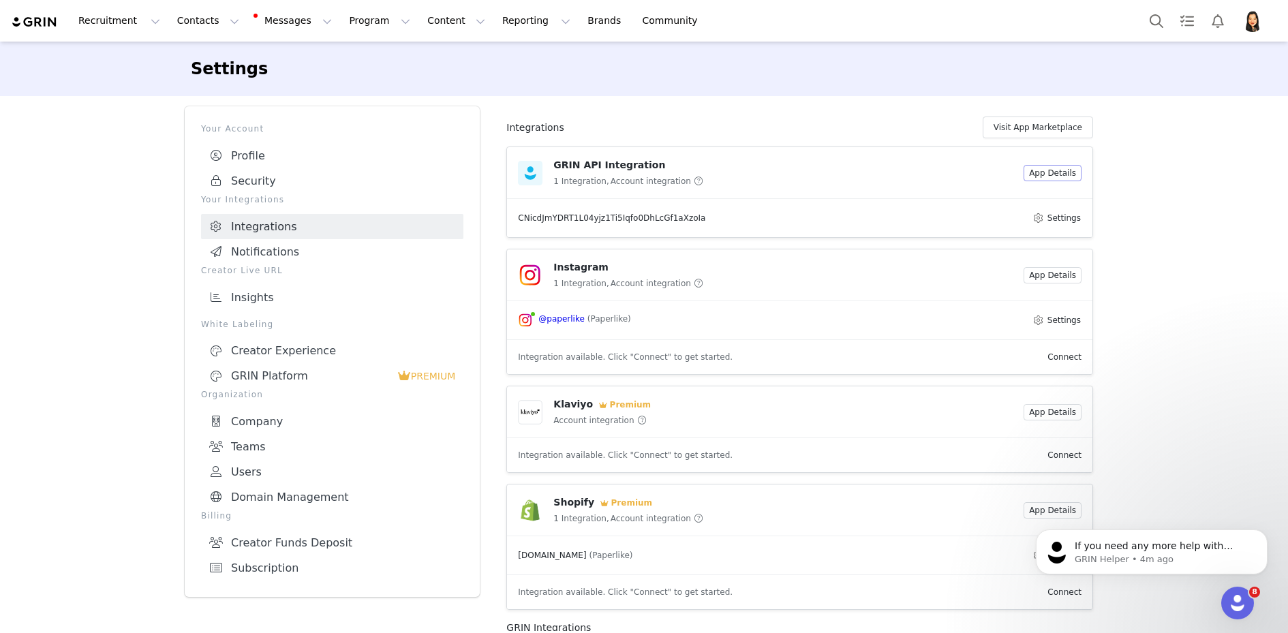
click at [1048, 170] on button "App Details" at bounding box center [1053, 173] width 58 height 16
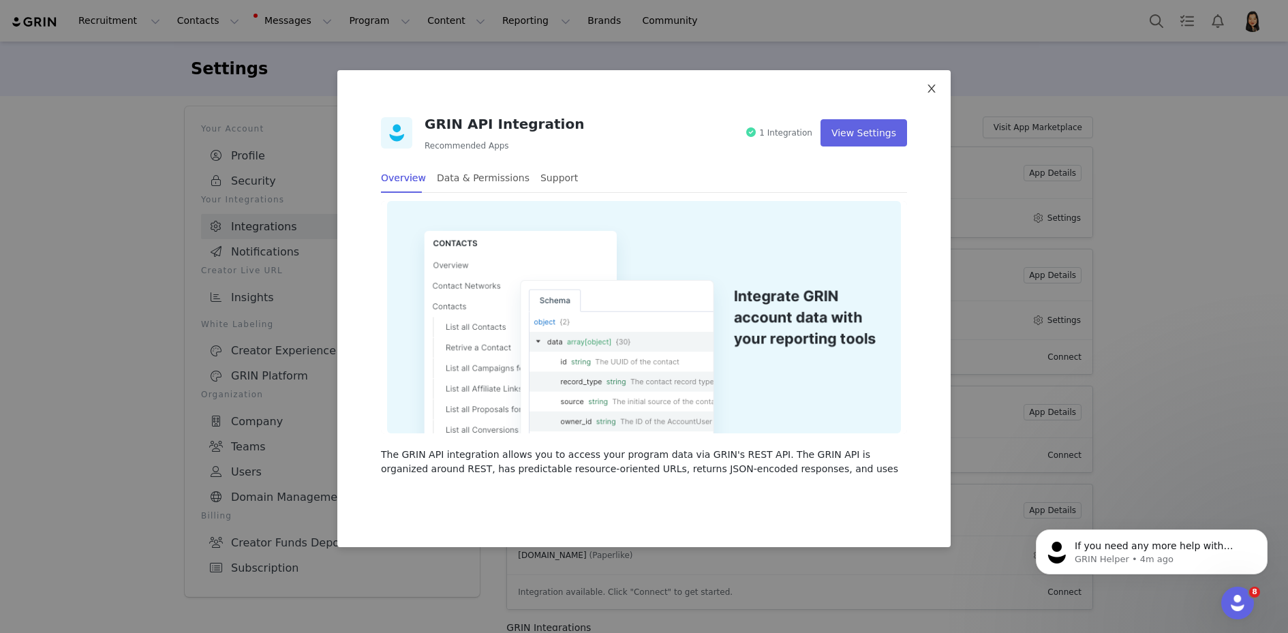
click at [923, 84] on span "Close" at bounding box center [931, 89] width 38 height 38
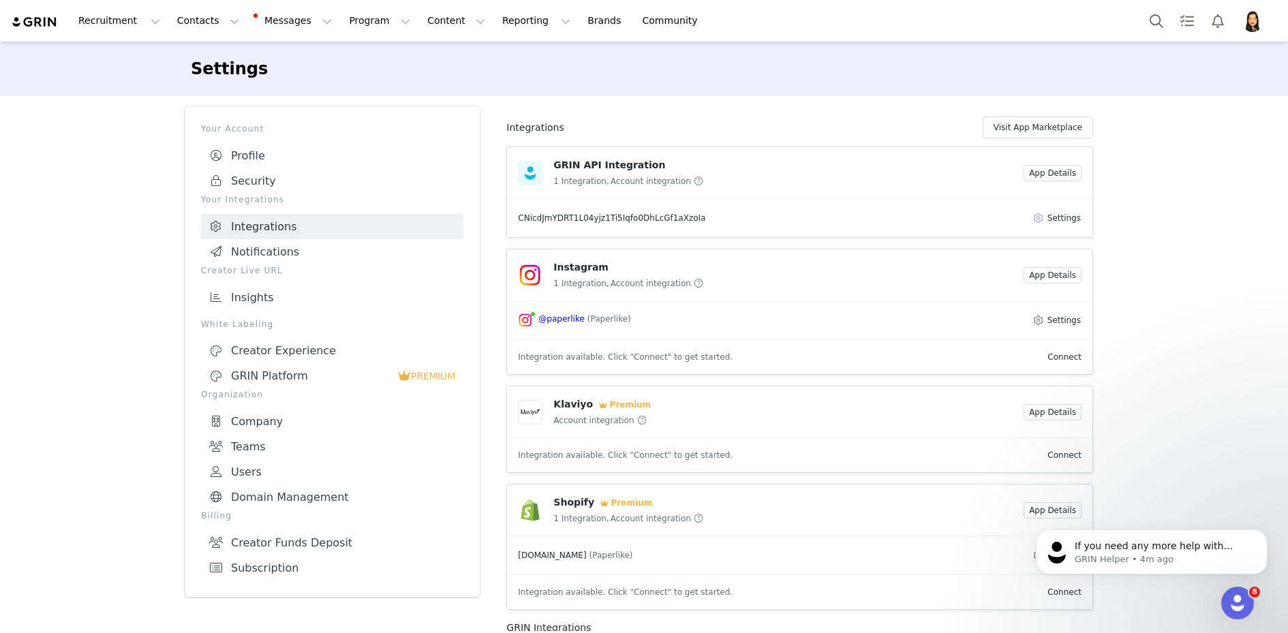
click at [1060, 213] on button "Settings" at bounding box center [1057, 218] width 50 height 16
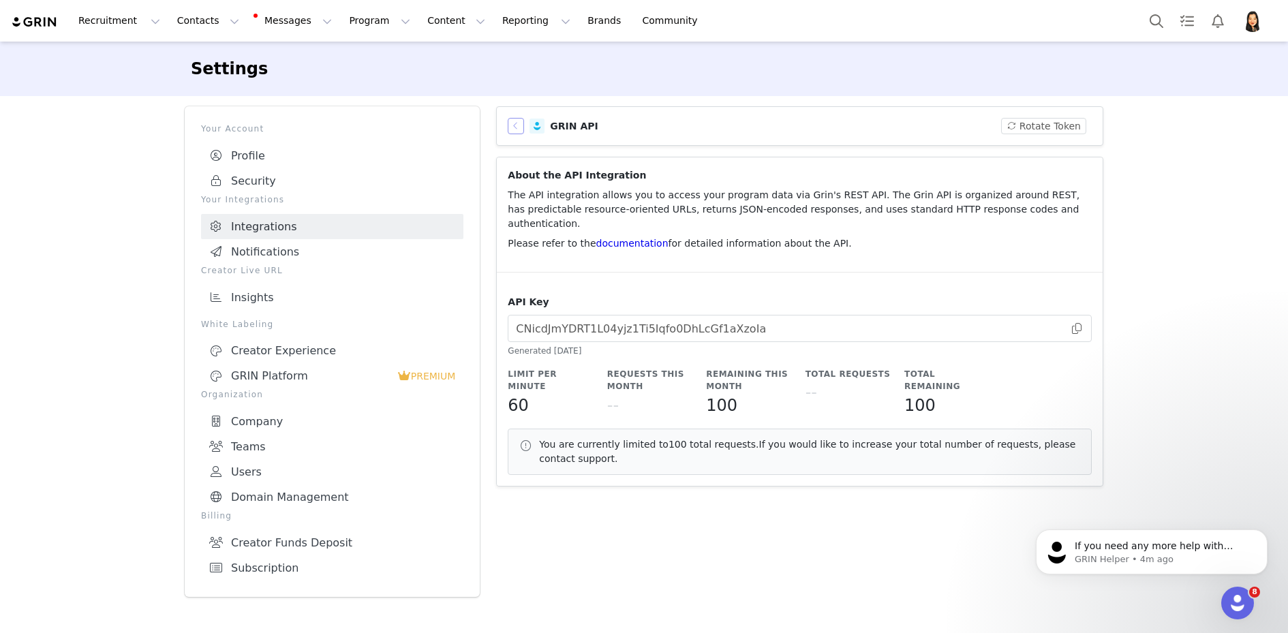
click at [513, 124] on button "button" at bounding box center [516, 126] width 16 height 16
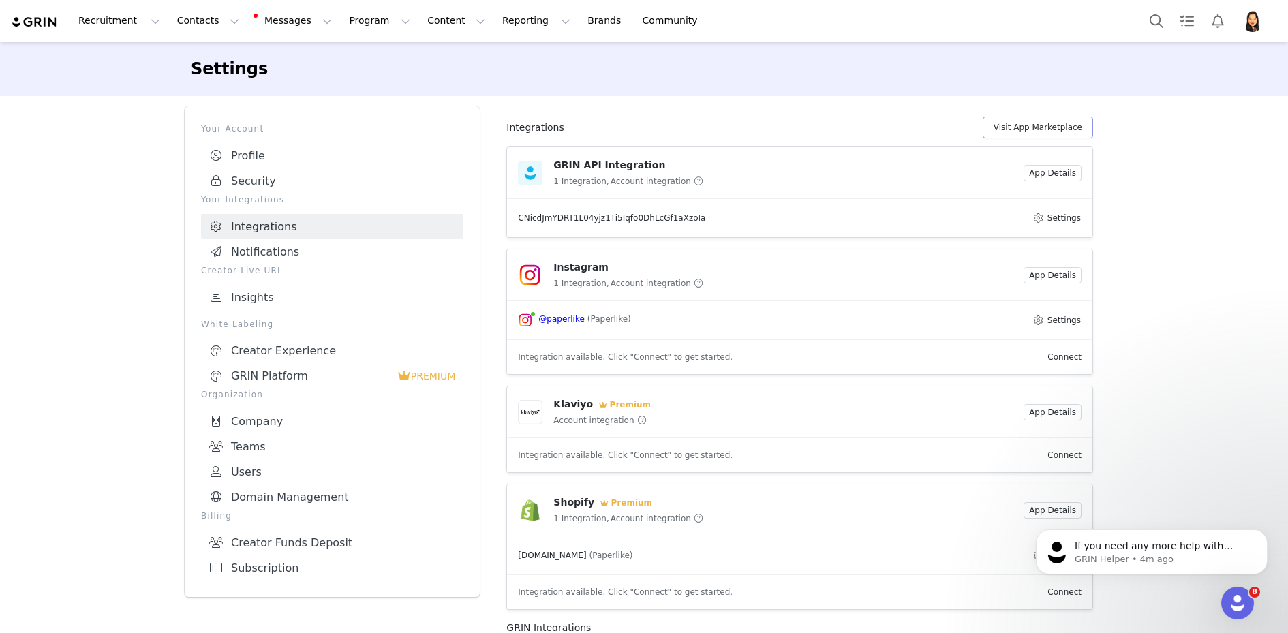
click at [1032, 123] on button "Visit App Marketplace" at bounding box center [1038, 128] width 110 height 22
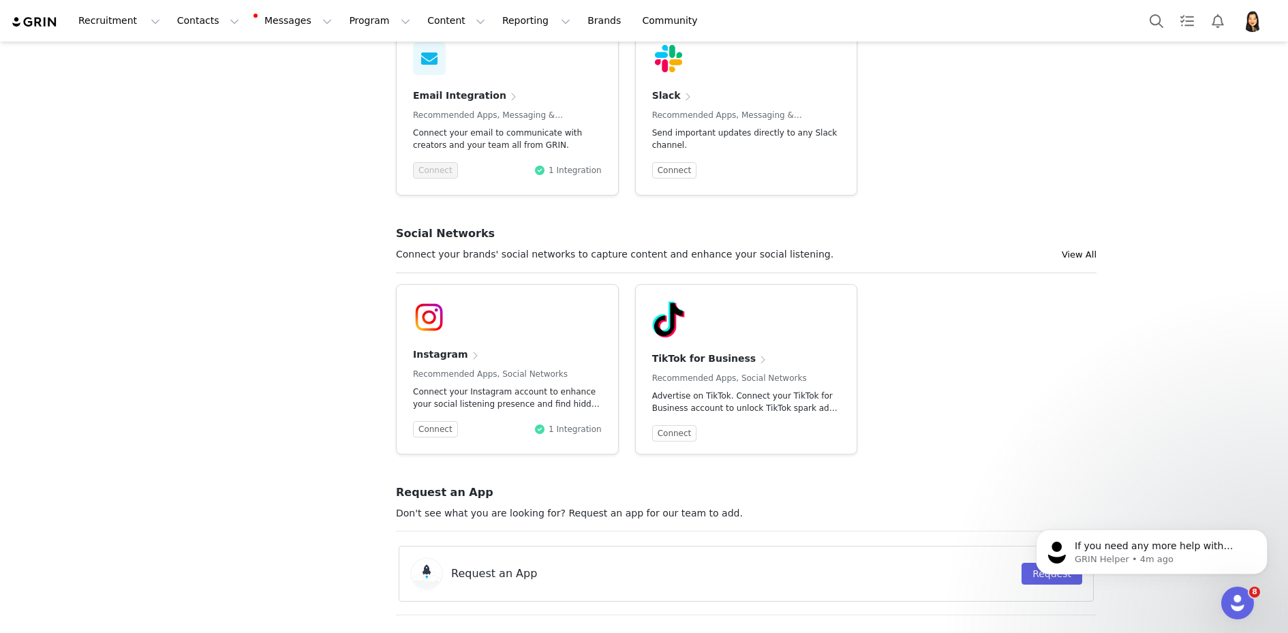
scroll to position [1439, 0]
click at [1265, 532] on icon "Dismiss notification" at bounding box center [1263, 533] width 5 height 5
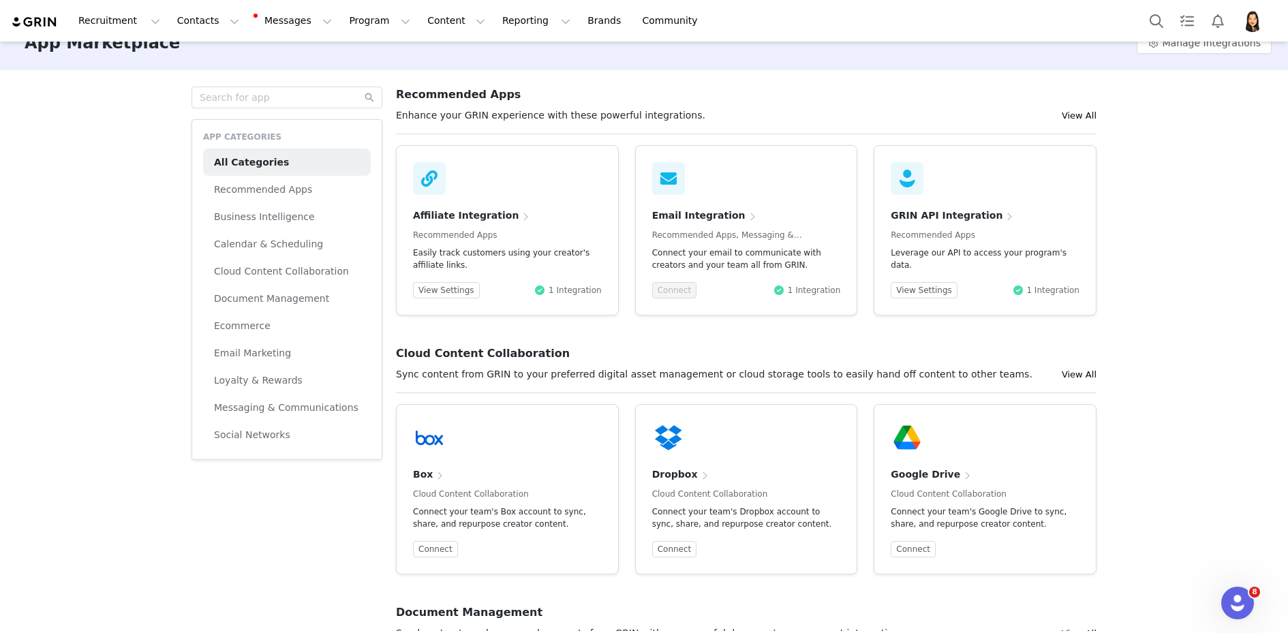
scroll to position [0, 0]
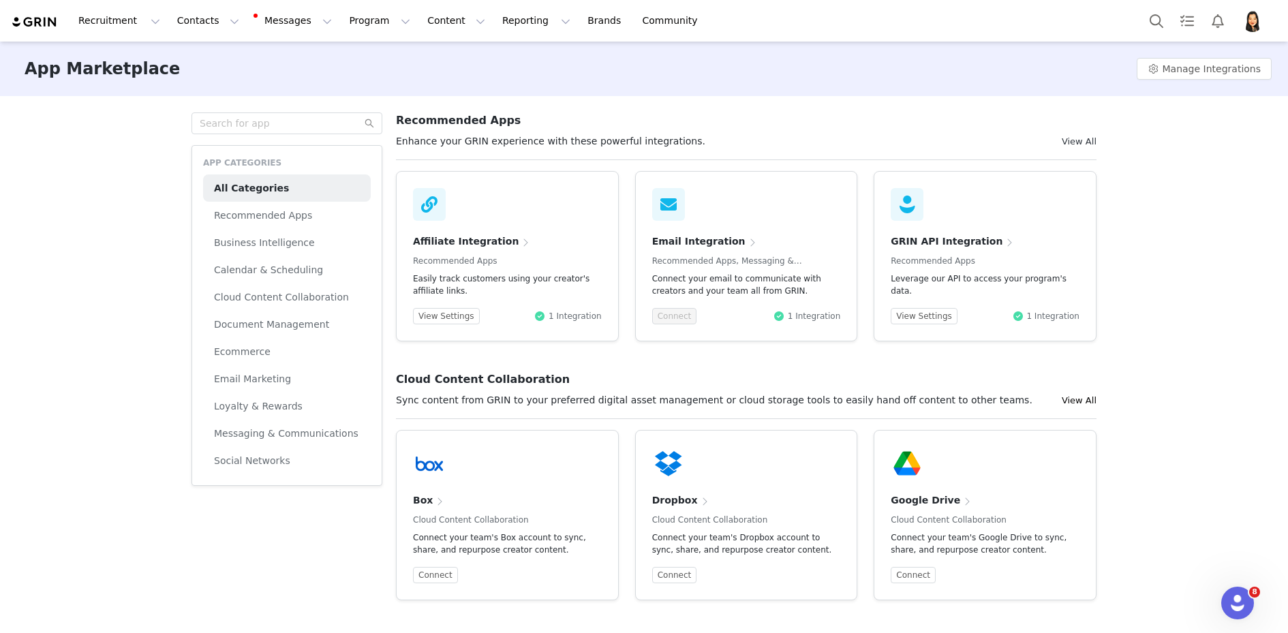
click at [1084, 138] on link "View All" at bounding box center [1079, 141] width 35 height 10
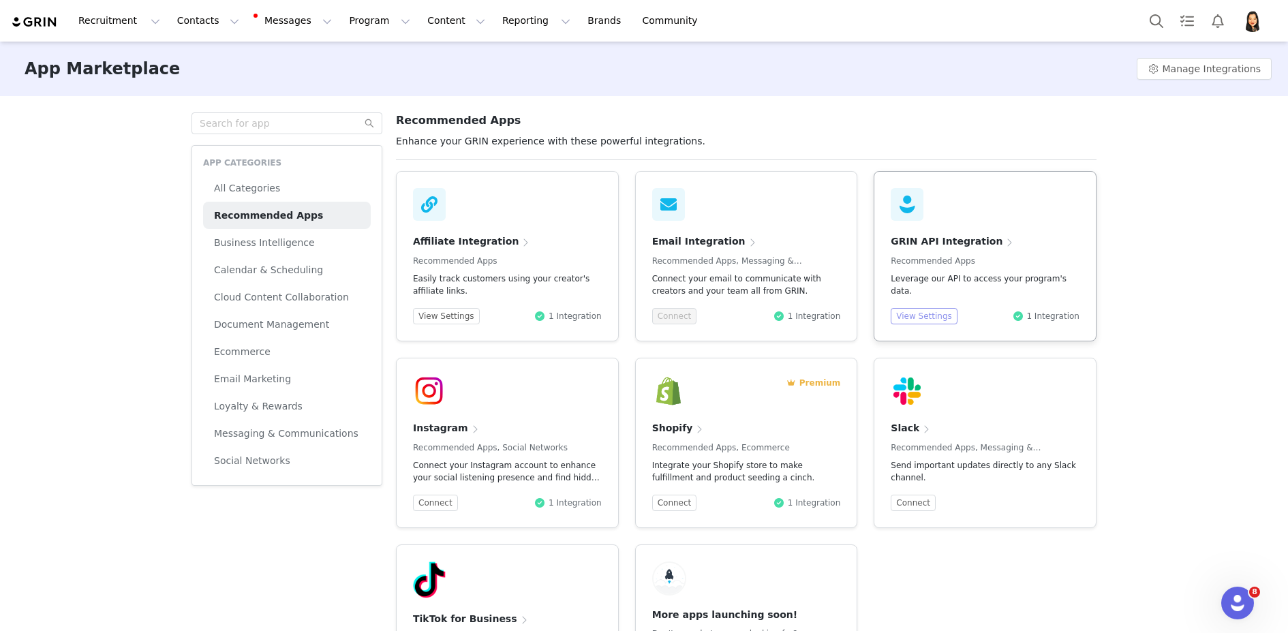
click at [928, 320] on button "View Settings" at bounding box center [924, 316] width 67 height 16
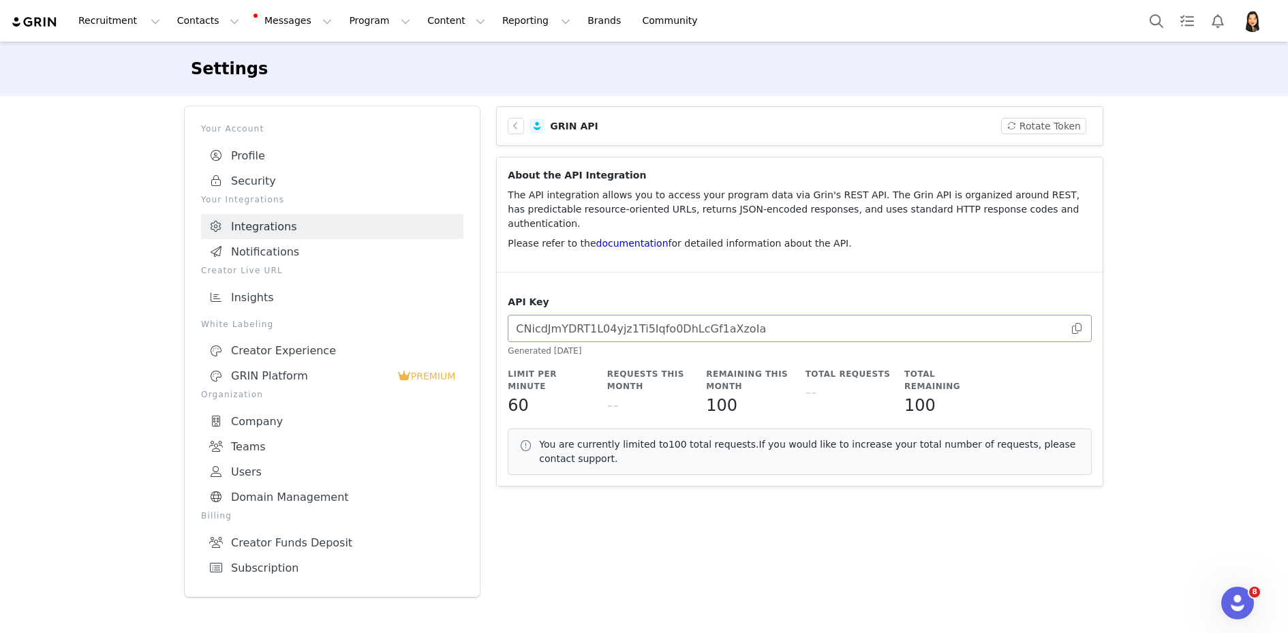
click at [1080, 328] on span at bounding box center [1077, 328] width 14 height 0
click at [1081, 334] on input "CNicdJmYDRT1L04yjz1Ti5Iqfo0DhLcGf1aXzoIa" at bounding box center [800, 328] width 584 height 27
click at [1077, 328] on span at bounding box center [1077, 328] width 14 height 0
